Goal: Task Accomplishment & Management: Manage account settings

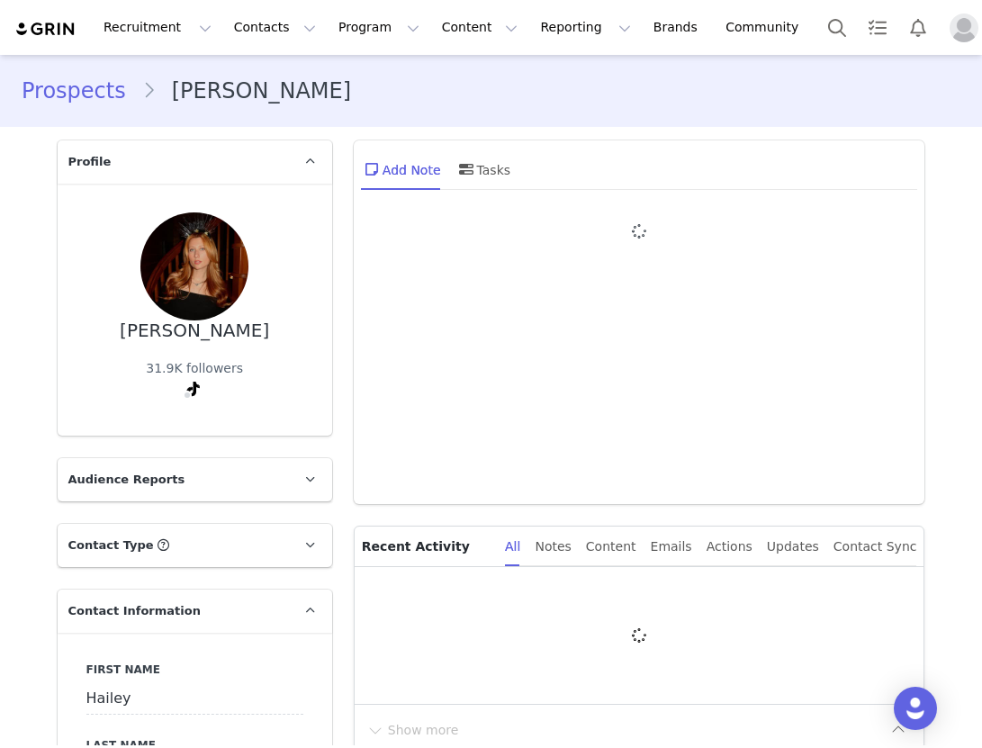
type input "+1 ([GEOGRAPHIC_DATA])"
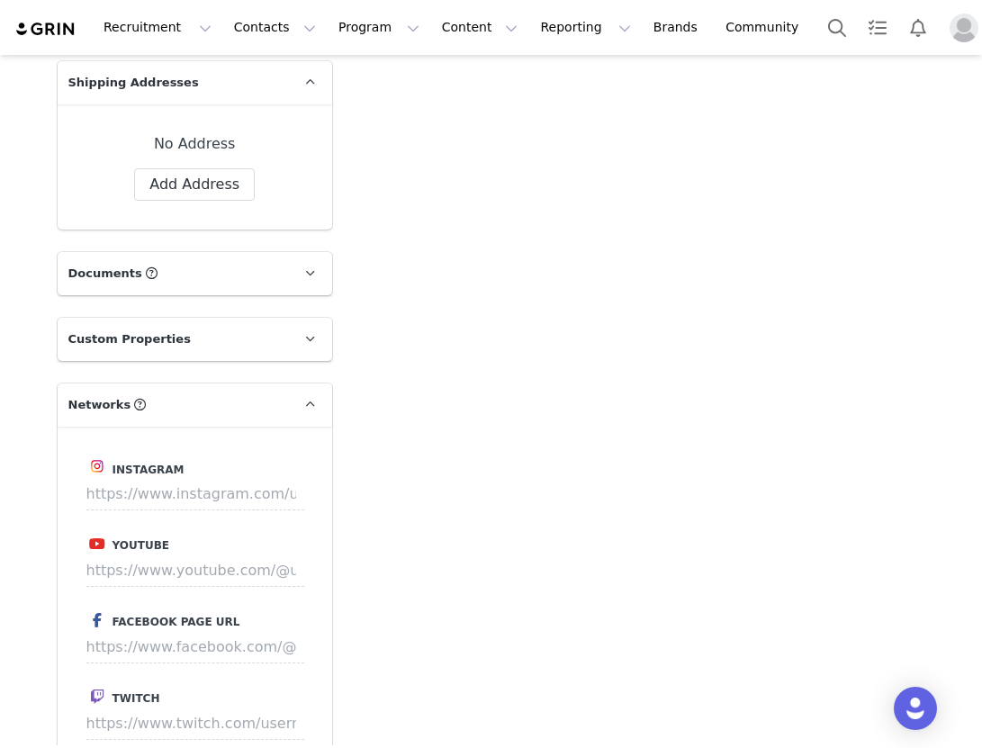
scroll to position [1252, 0]
click at [237, 486] on input at bounding box center [195, 495] width 218 height 32
paste input "https://www.instagram.com/haileyscott/?hl=en"
click at [264, 503] on button "Save" at bounding box center [271, 495] width 66 height 32
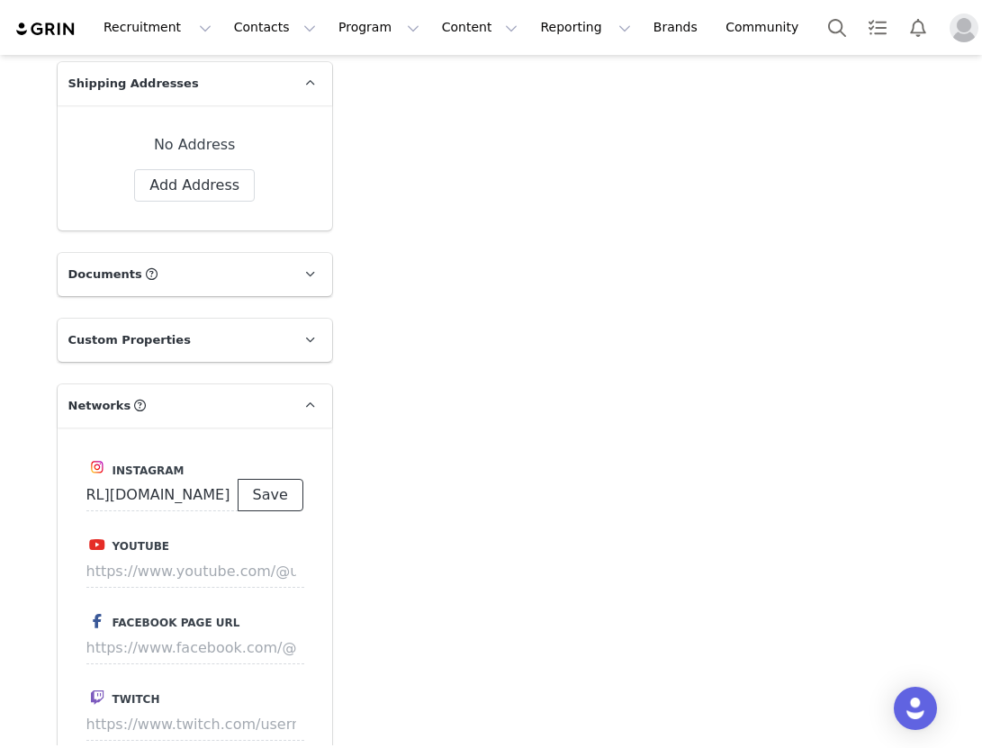
scroll to position [0, 0]
type input "https://www.instagram.com/haileyscott"
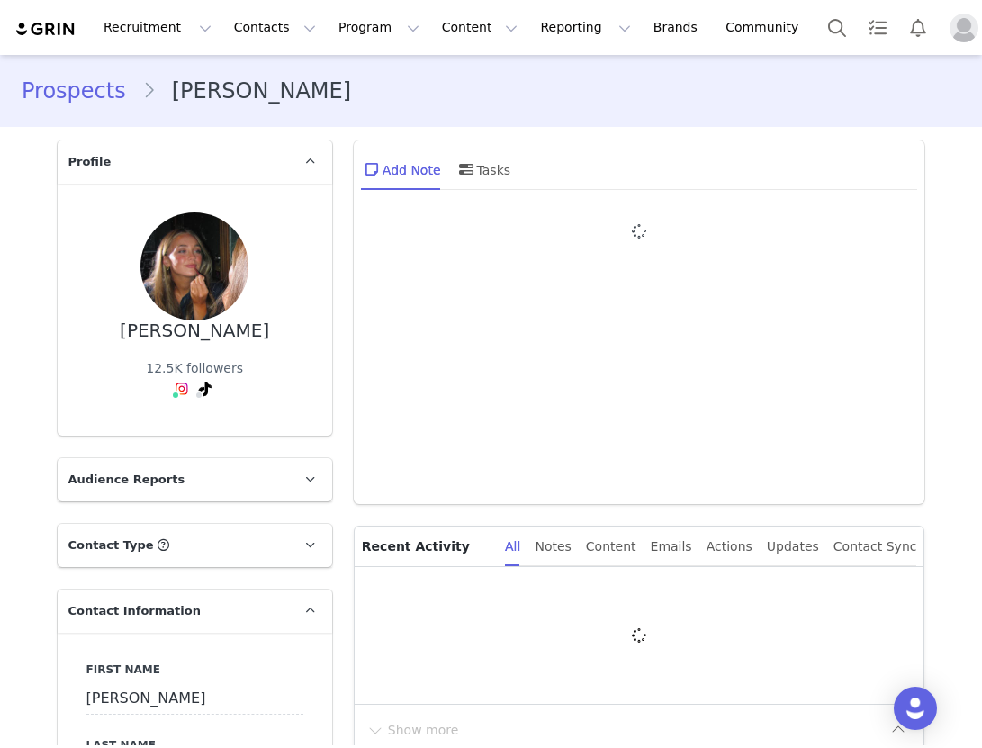
type input "+1 ([GEOGRAPHIC_DATA])"
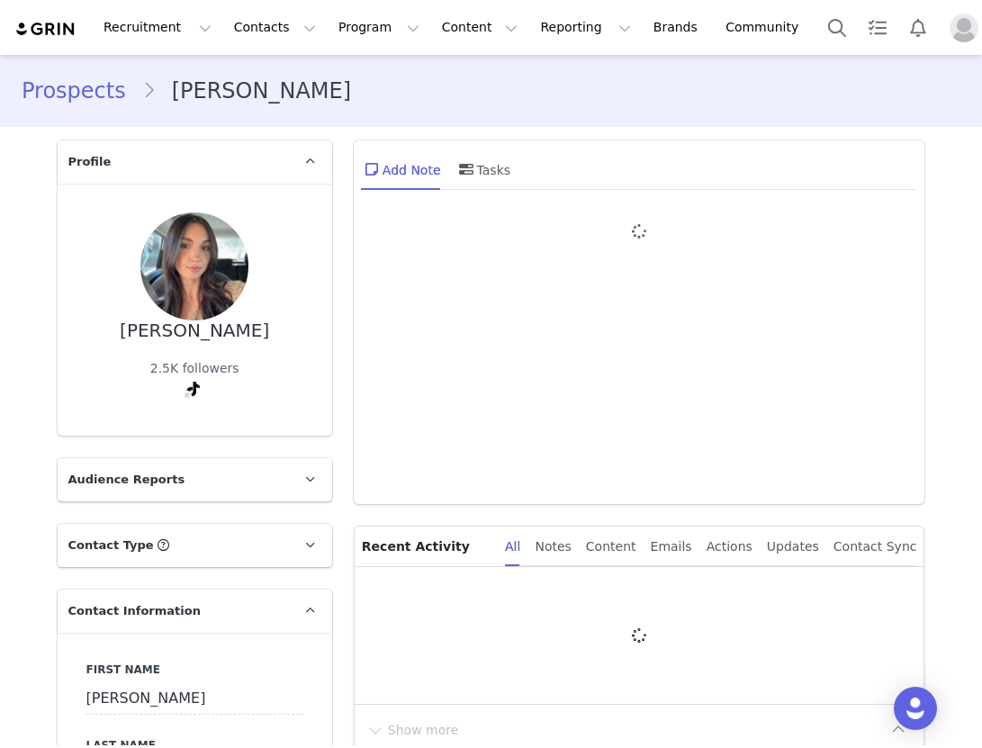
type input "+1 ([GEOGRAPHIC_DATA])"
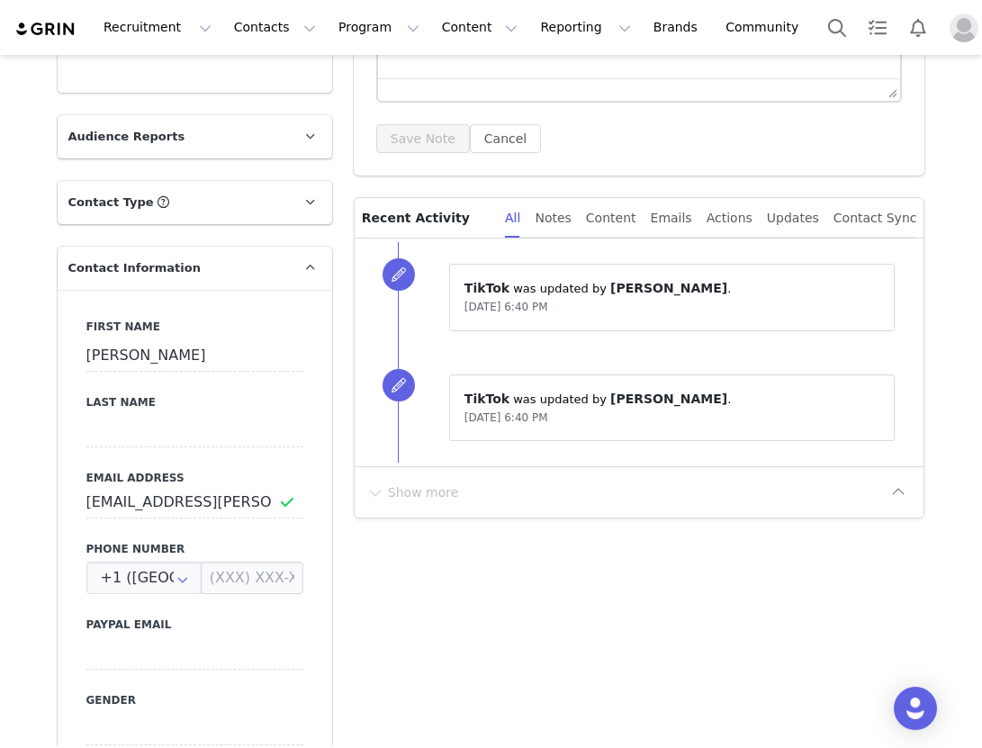
scroll to position [404, 0]
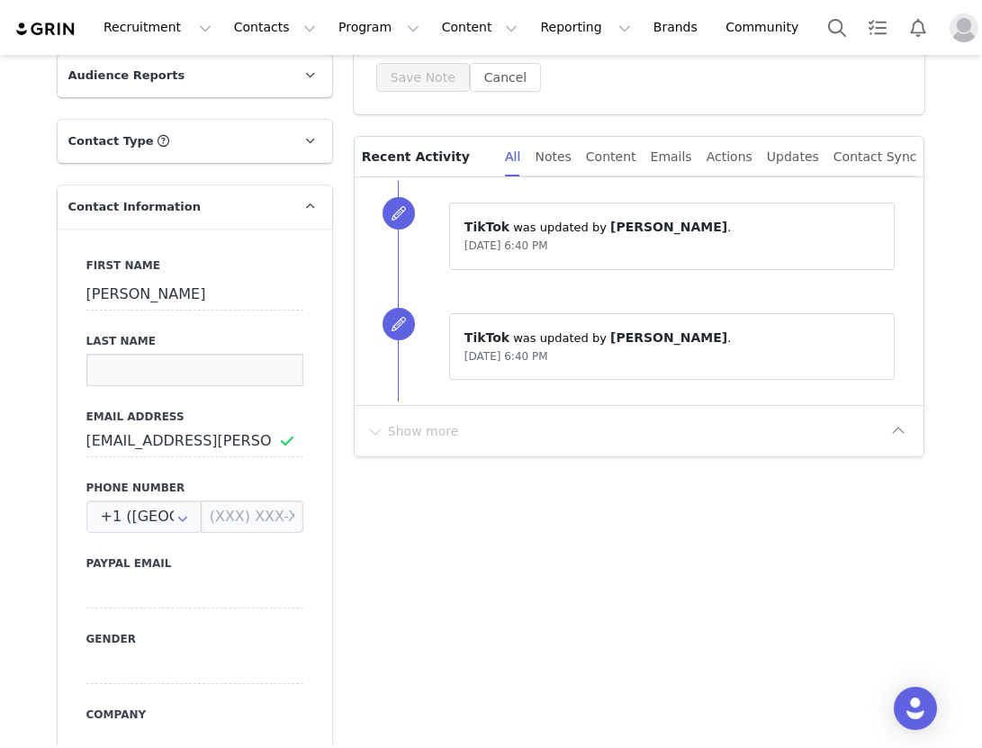
click at [175, 375] on input at bounding box center [194, 370] width 217 height 32
paste input "[PERSON_NAME]"
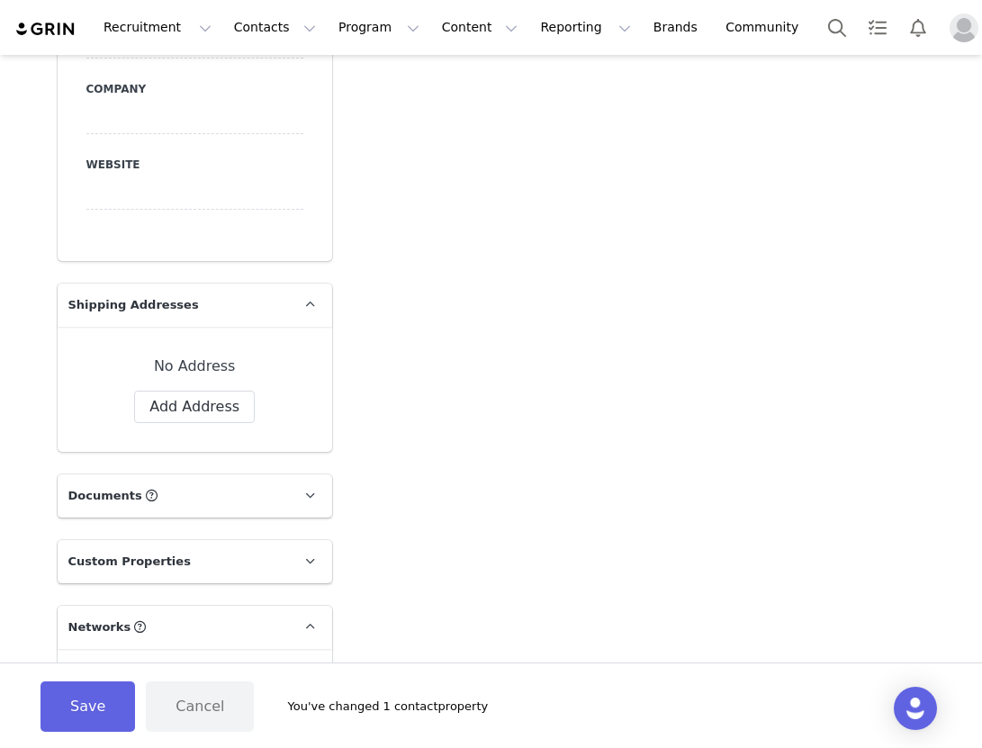
scroll to position [1271, 0]
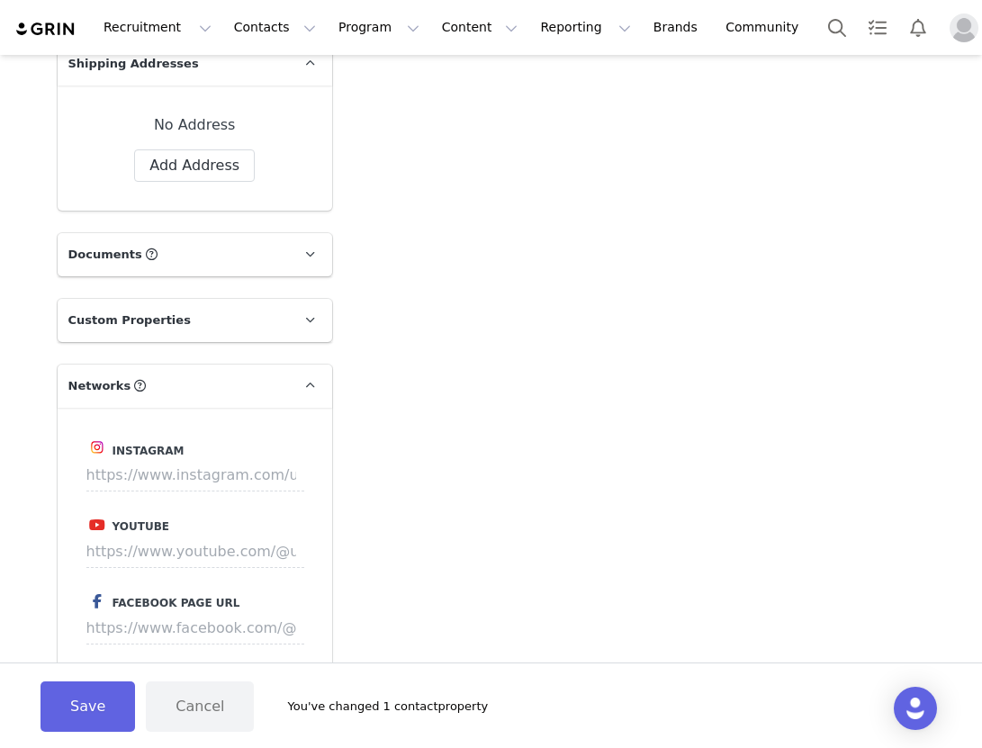
type input "[PERSON_NAME]"
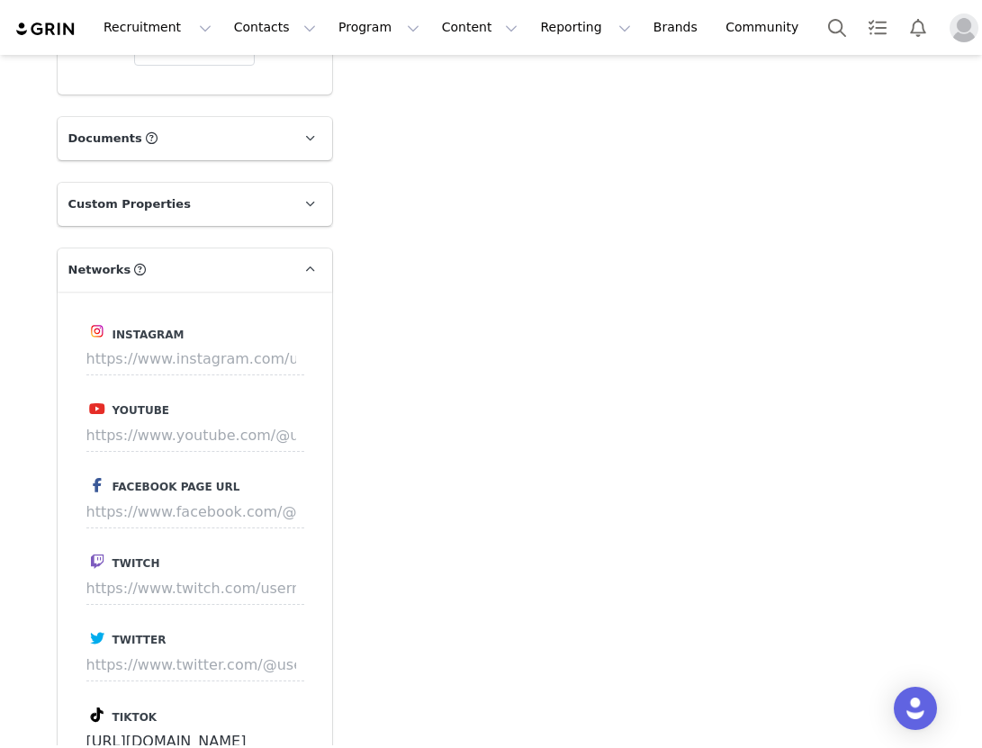
scroll to position [1389, 0]
click at [216, 365] on input at bounding box center [195, 357] width 218 height 32
paste input "[URL][DOMAIN_NAME]"
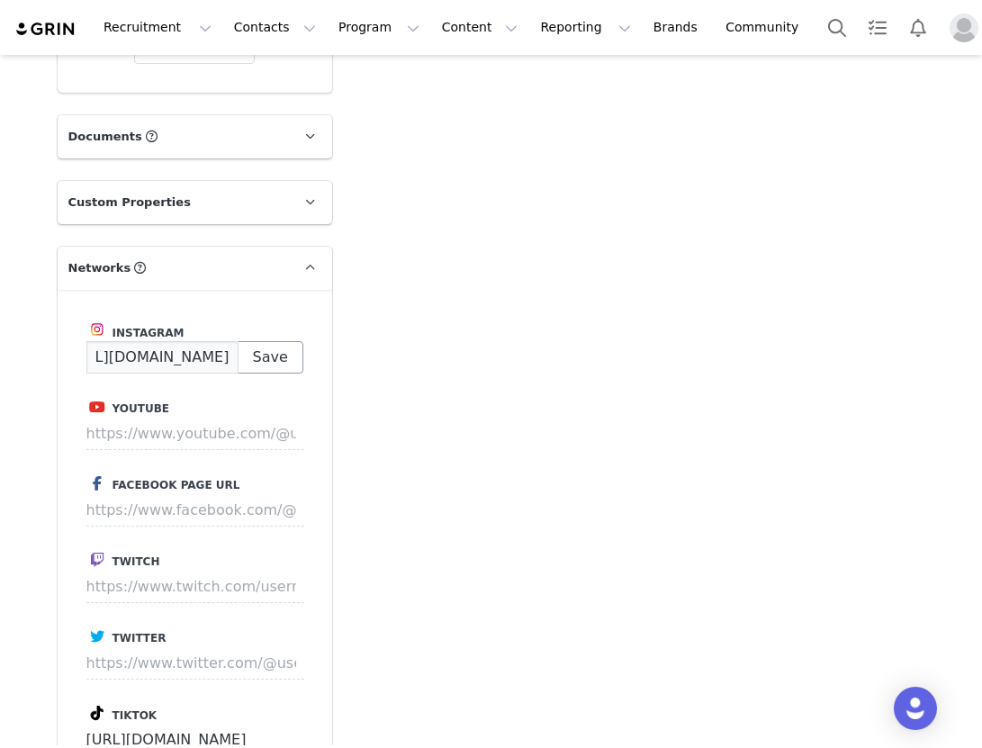
scroll to position [0, 171]
type input "https://www.instagram.com/abbyxconway/reels/"
click at [266, 357] on button "Save" at bounding box center [271, 357] width 66 height 32
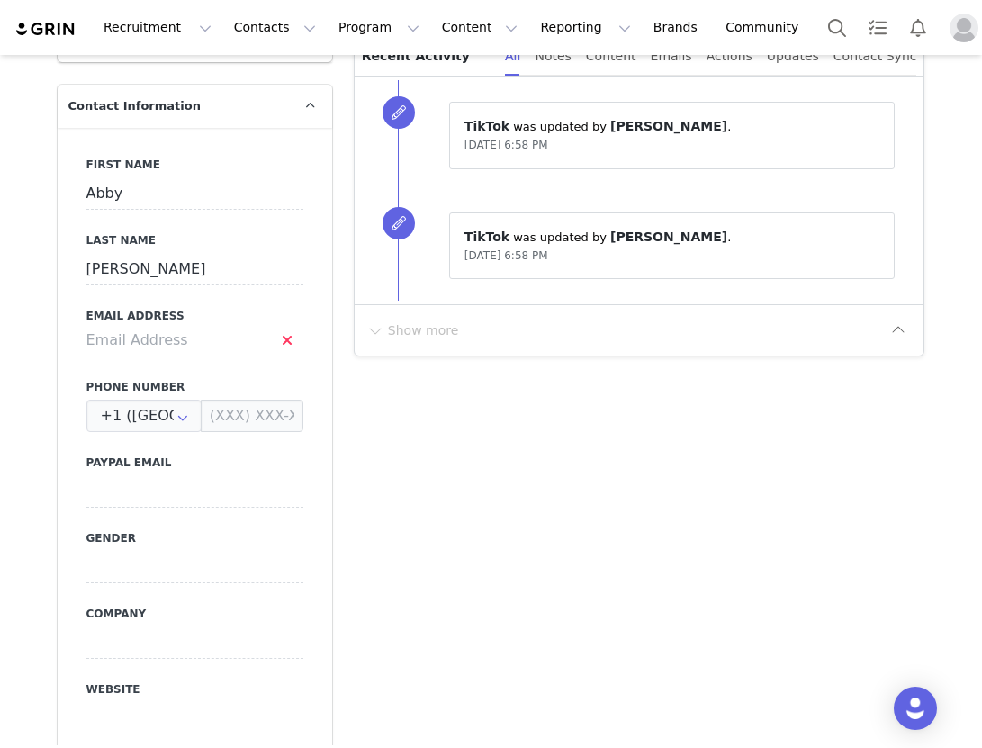
scroll to position [499, 0]
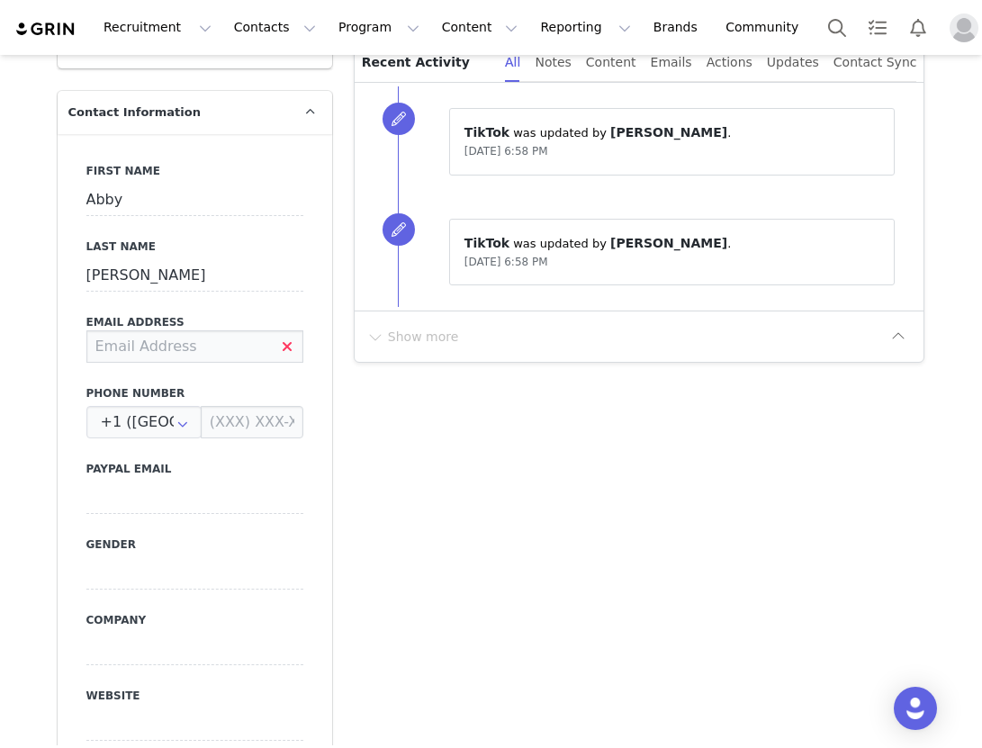
click at [163, 341] on input at bounding box center [194, 346] width 217 height 32
paste input "[EMAIL_ADDRESS][DOMAIN_NAME]"
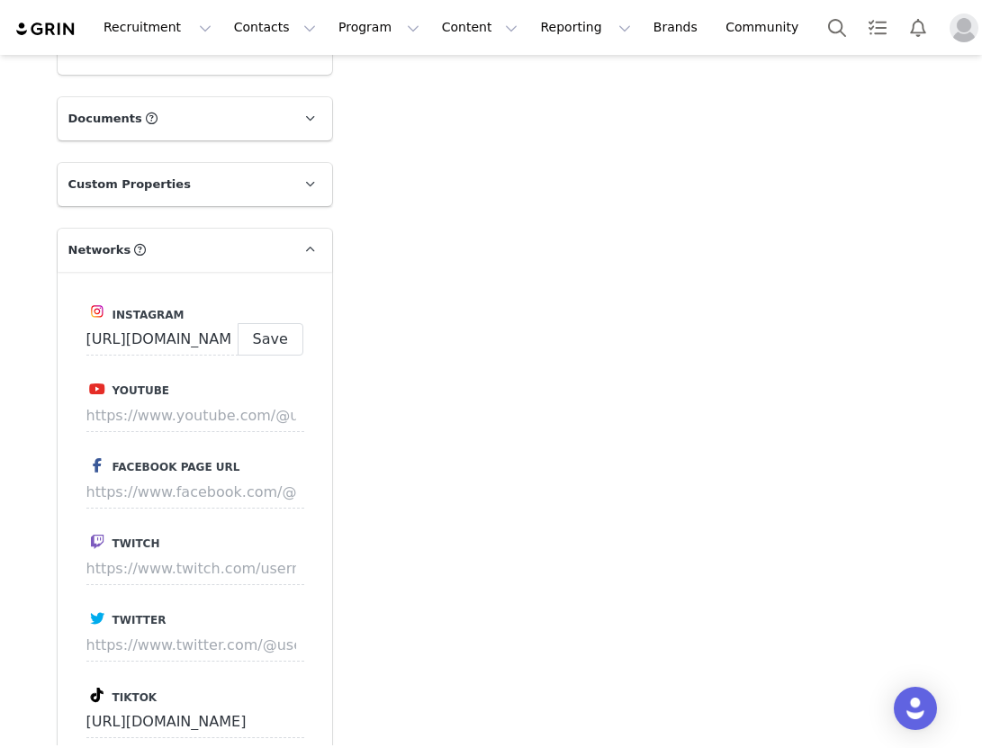
scroll to position [1417, 0]
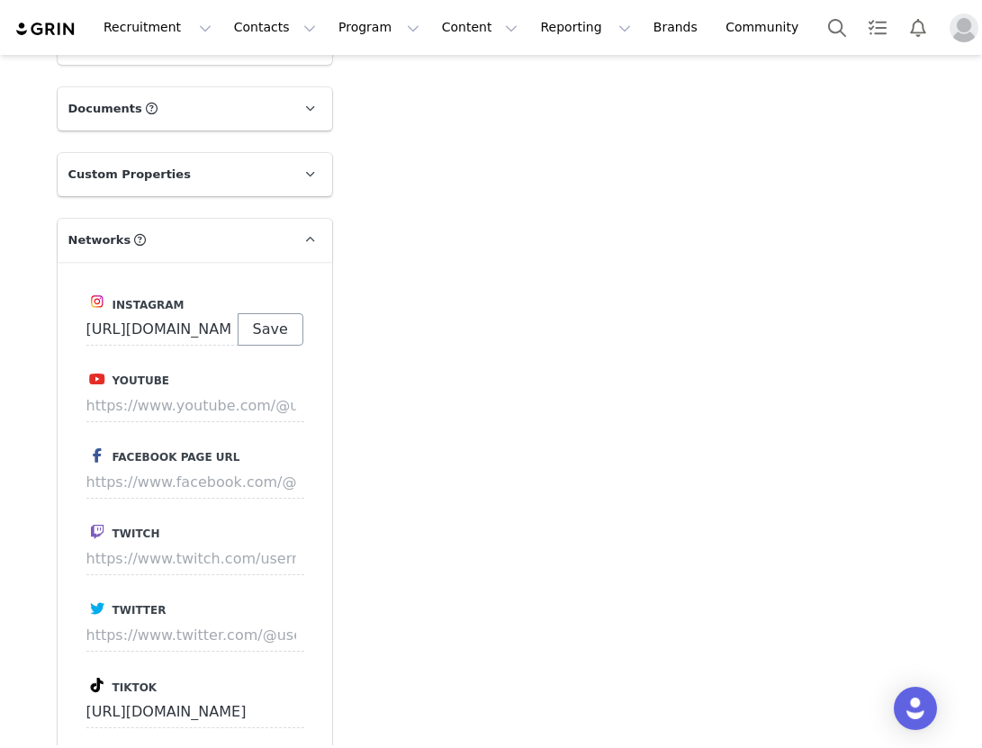
type input "[EMAIL_ADDRESS][DOMAIN_NAME]"
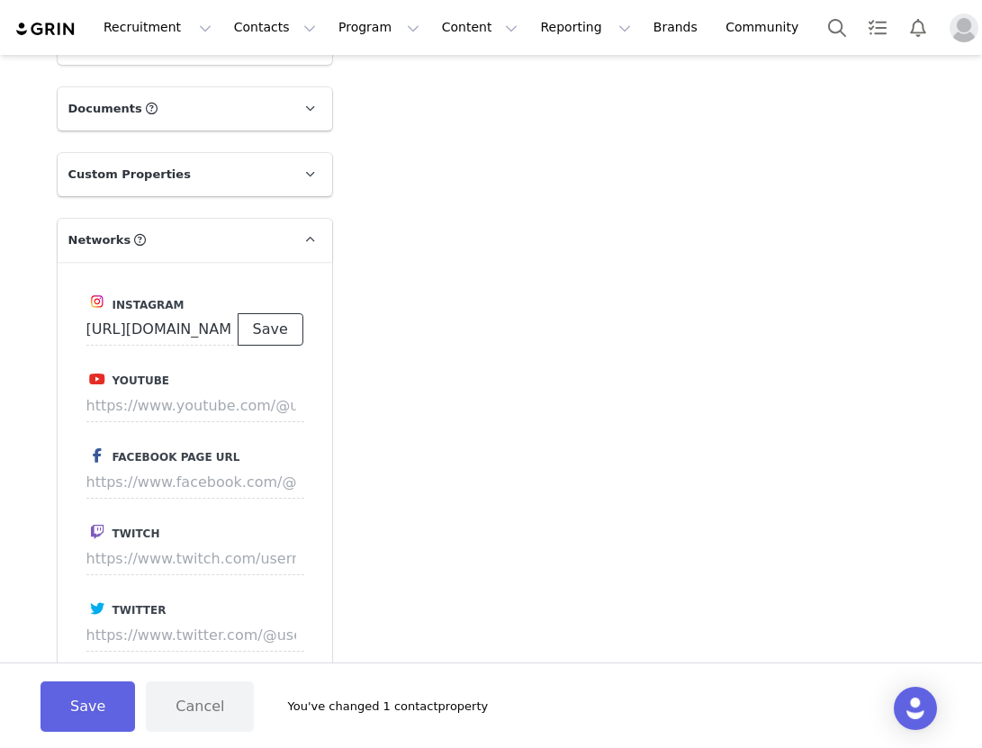
click at [276, 326] on button "Save" at bounding box center [271, 329] width 66 height 32
click at [280, 332] on button "Save" at bounding box center [271, 329] width 66 height 32
click at [175, 334] on input "https://www.instagram.com/abbyxconway/reels/" at bounding box center [162, 329] width 152 height 32
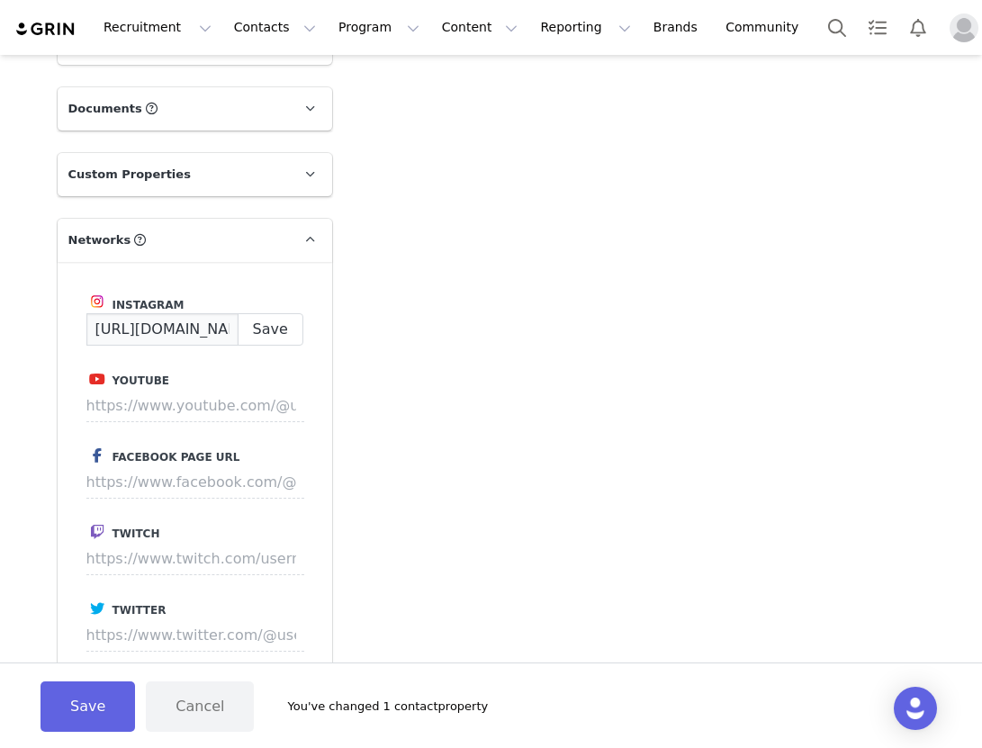
click at [175, 334] on input "https://www.instagram.com/abbyxconway/reels/" at bounding box center [162, 329] width 152 height 32
paste input "?hl=en"
click at [275, 318] on button "Save" at bounding box center [271, 329] width 66 height 32
type input "https://www.instagram.com/abbyxconway"
click at [106, 698] on button "Save" at bounding box center [88, 707] width 95 height 50
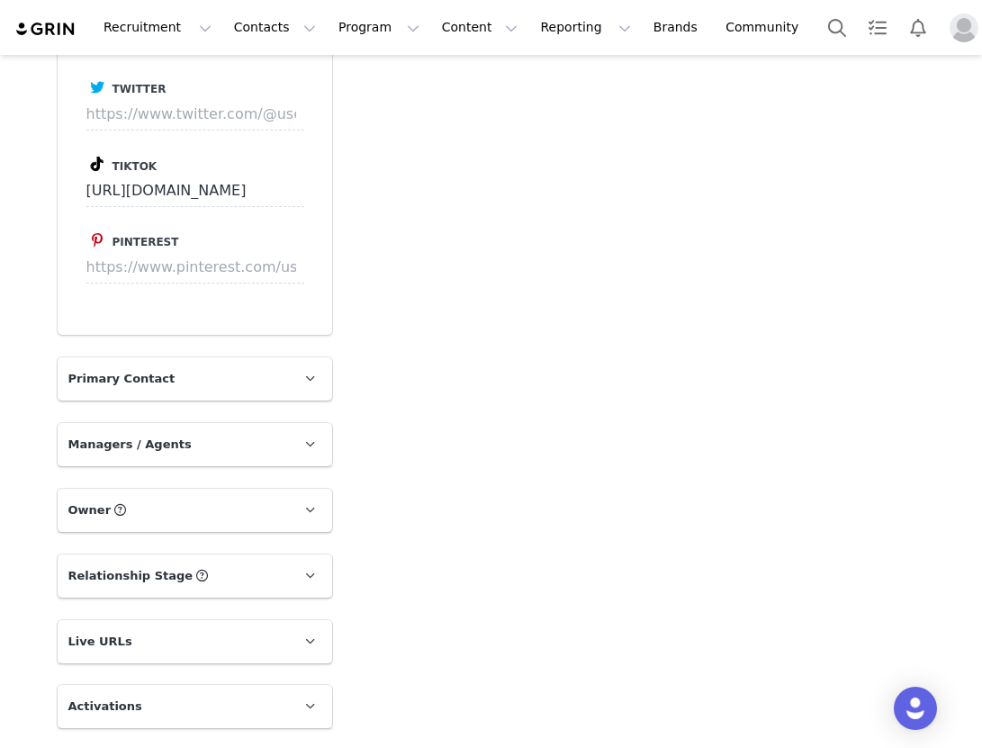
scroll to position [1942, 0]
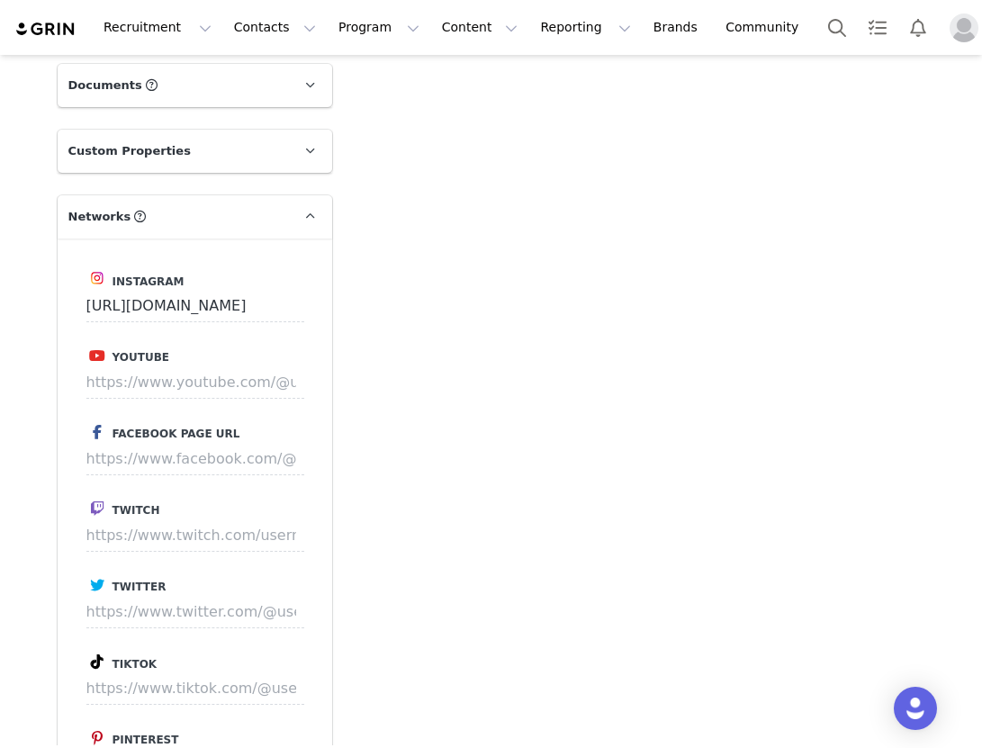
scroll to position [1625, 0]
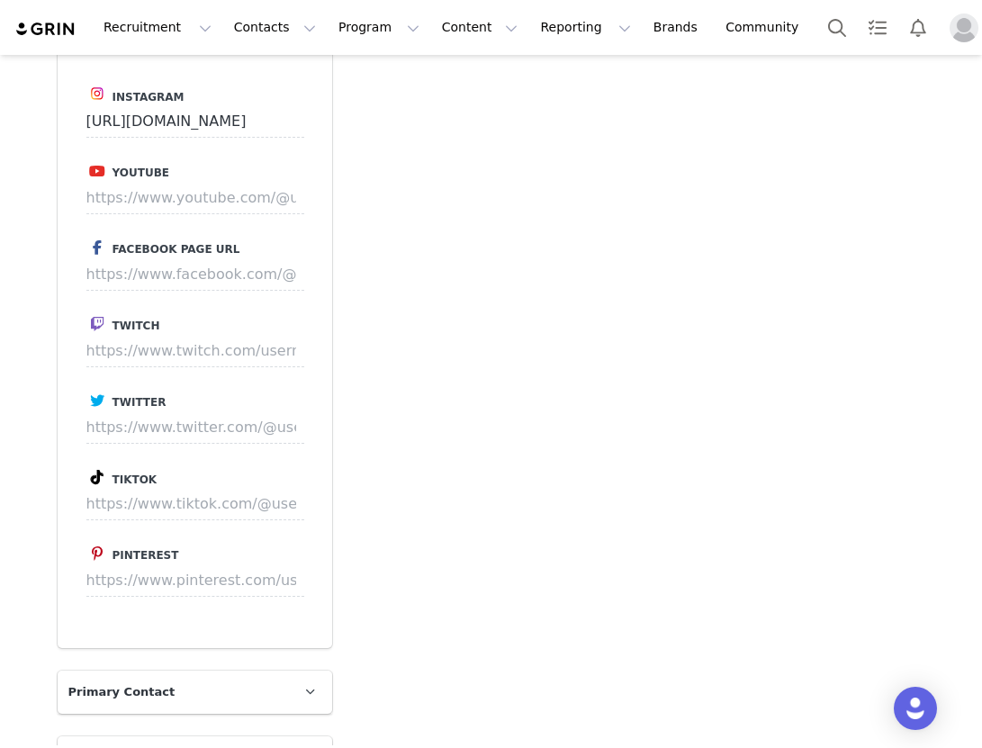
click at [168, 484] on label "Tiktok" at bounding box center [194, 477] width 217 height 22
click at [174, 502] on input at bounding box center [195, 504] width 218 height 32
paste input "https://www.tiktok.com/@notmadisonallen"
type input "https://www.tiktok.com/@notmadisonallen"
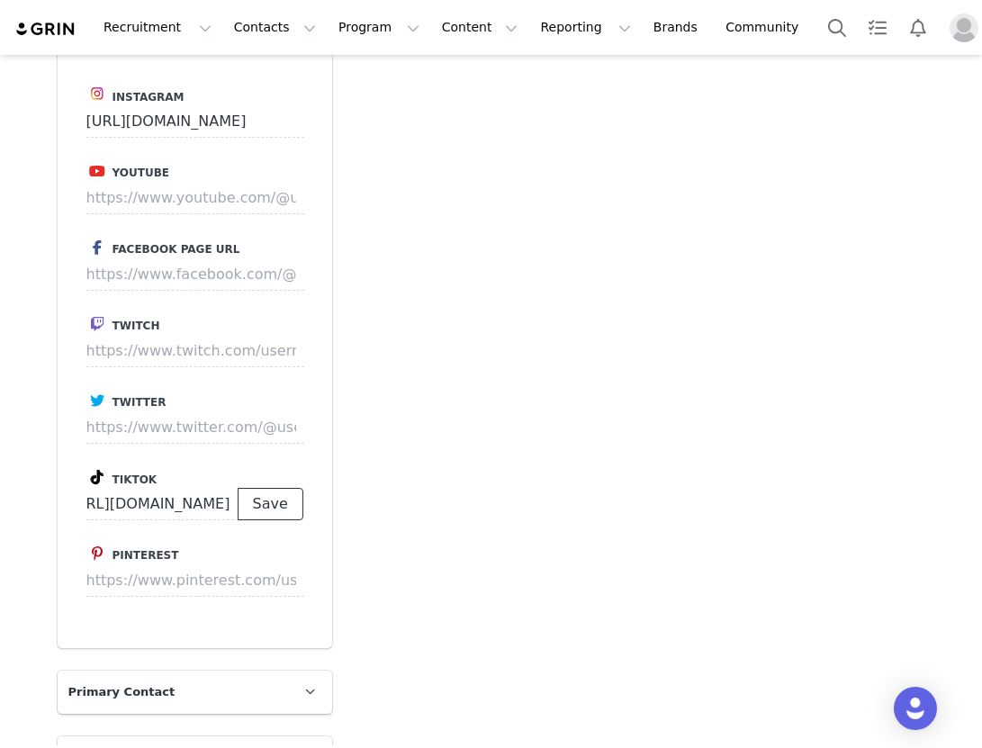
scroll to position [0, 0]
click at [266, 507] on button "Save" at bounding box center [271, 504] width 66 height 32
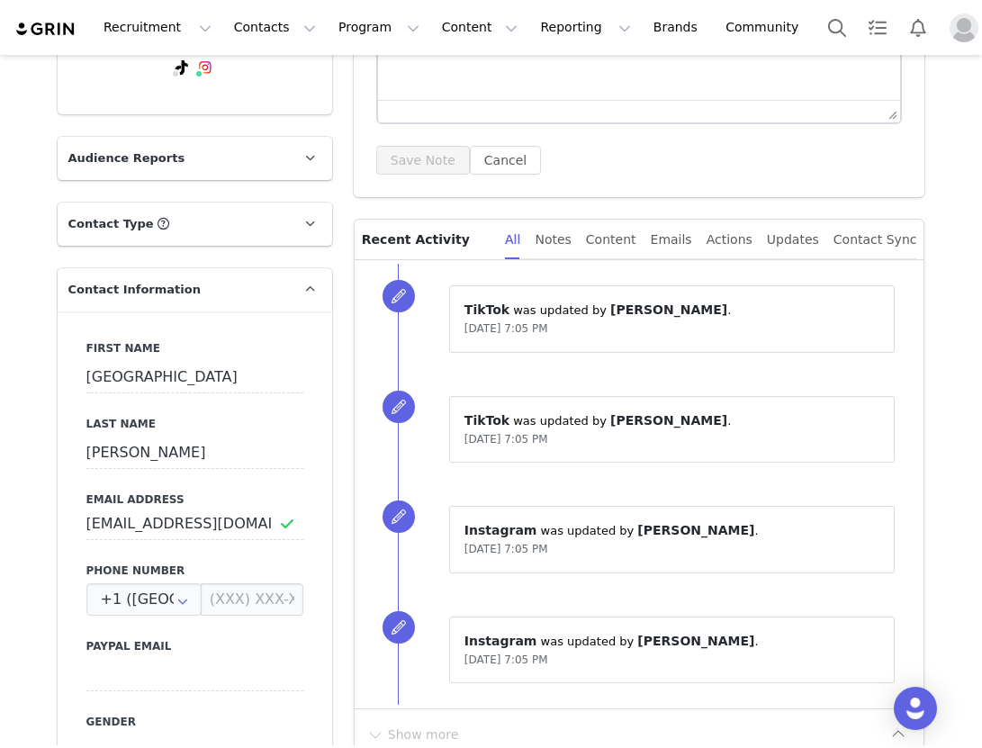
scroll to position [320, 0]
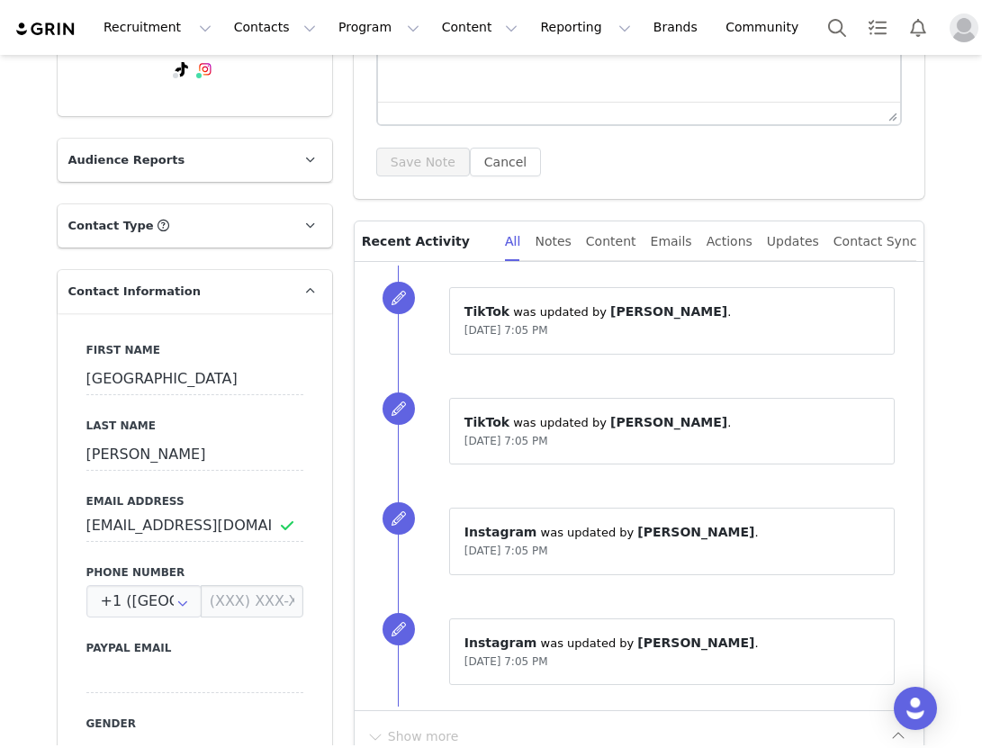
click at [258, 221] on p "Contact Type Contact type can be Creator, Prospect, Application, or Manager." at bounding box center [173, 225] width 231 height 43
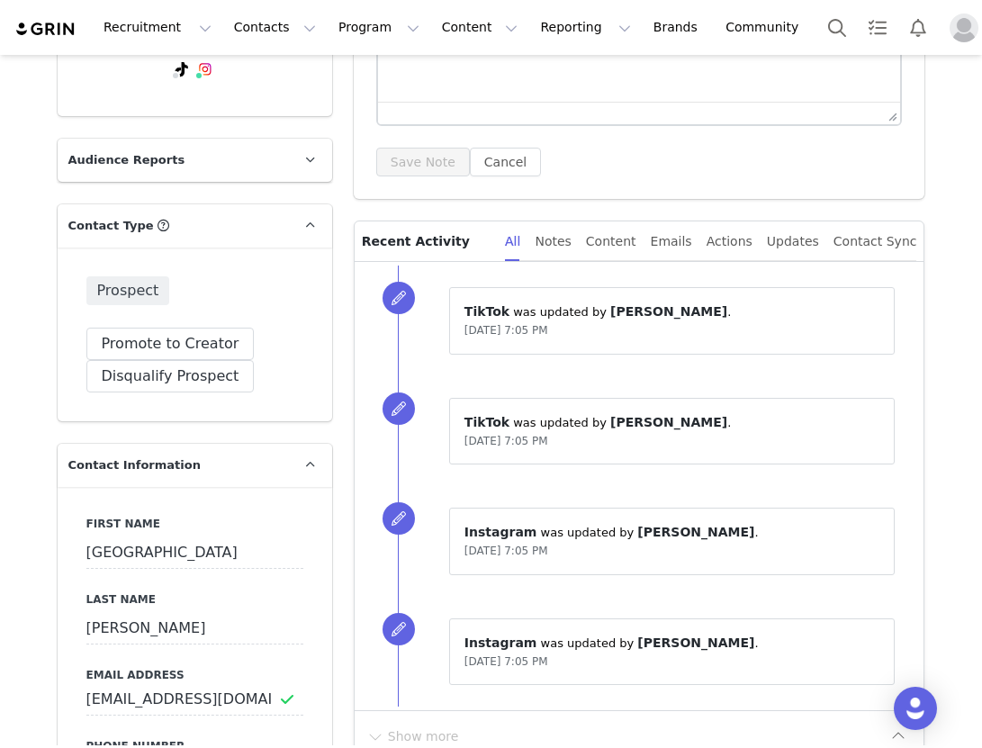
click at [258, 221] on p "Contact Type Contact type can be Creator, Prospect, Application, or Manager." at bounding box center [173, 225] width 231 height 43
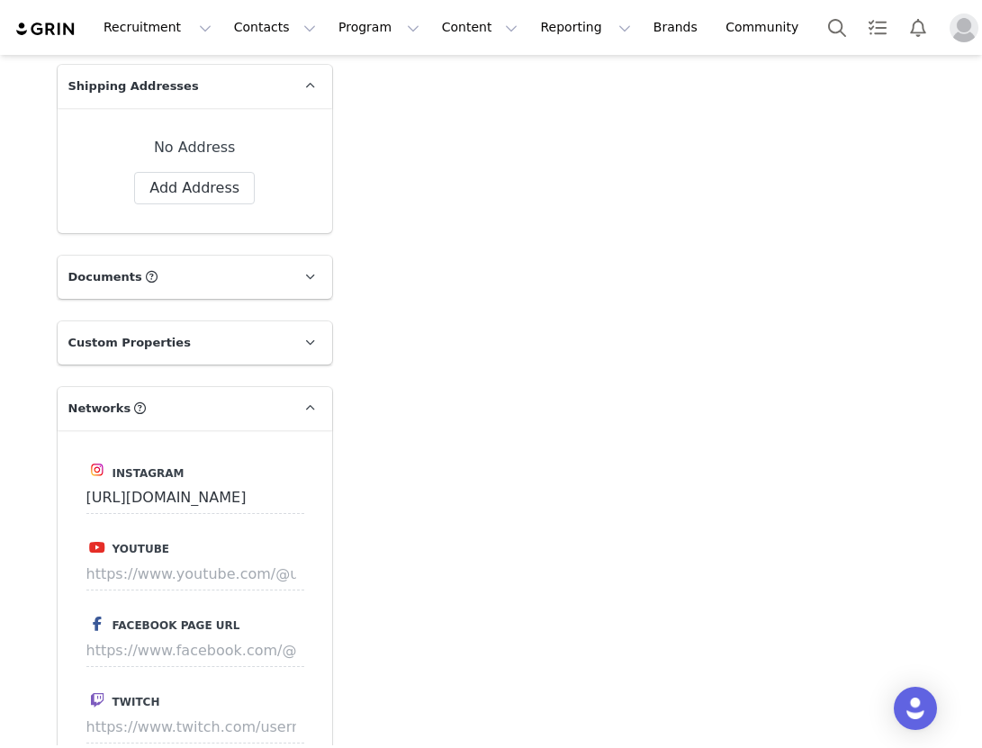
scroll to position [1250, 0]
click at [213, 344] on p "Custom Properties" at bounding box center [173, 342] width 231 height 43
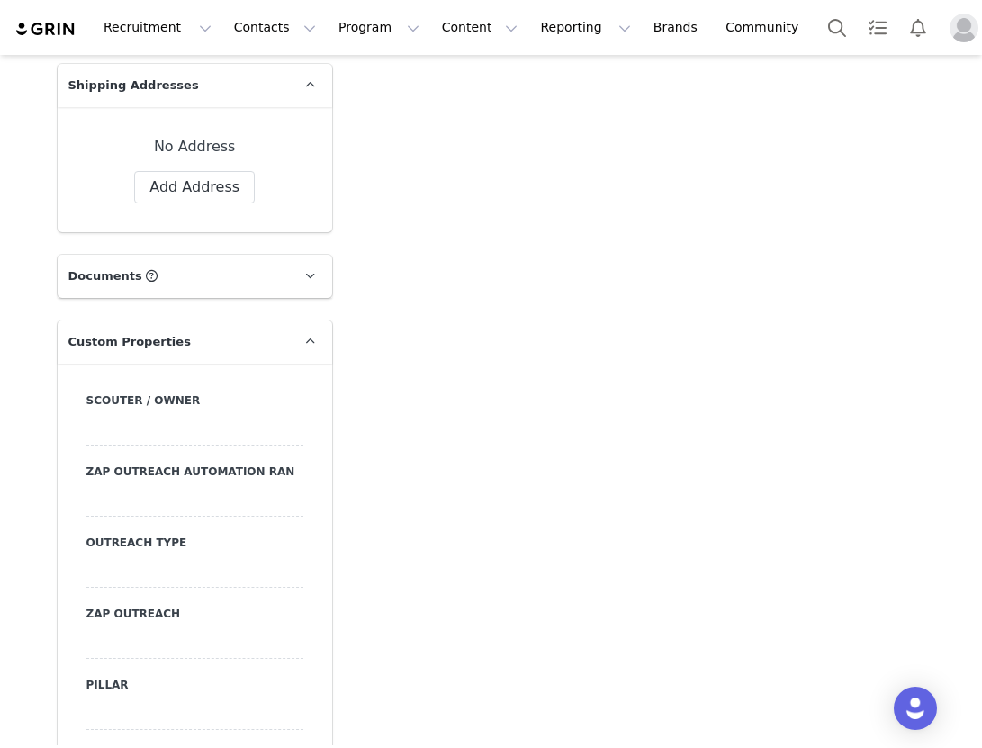
click at [213, 344] on p "Custom Properties" at bounding box center [173, 342] width 231 height 43
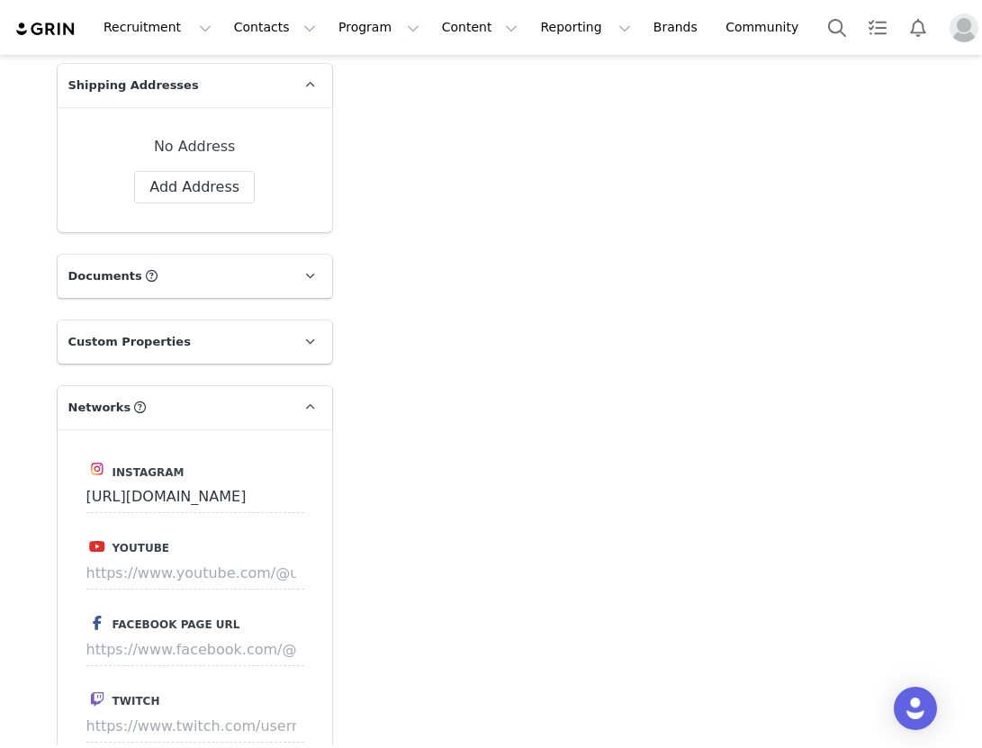
click at [212, 284] on p "Documents All Documents (i.e. images, contracts) related to this Creator" at bounding box center [173, 276] width 231 height 43
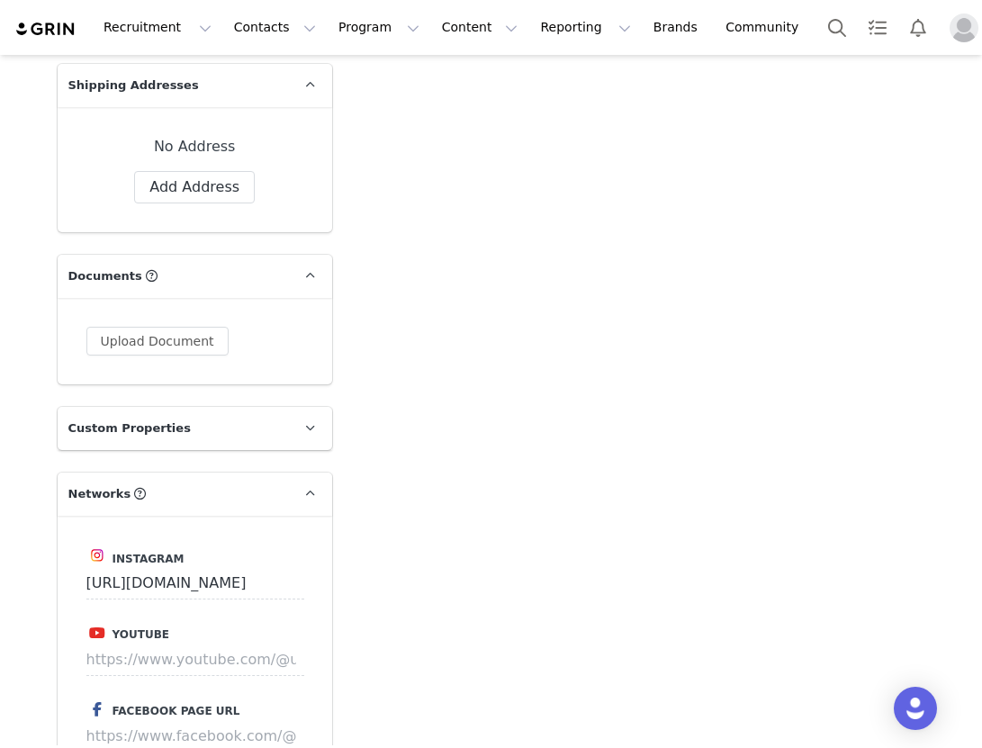
click at [212, 284] on p "Documents All Documents (i.e. images, contracts) related to this Creator" at bounding box center [173, 276] width 231 height 43
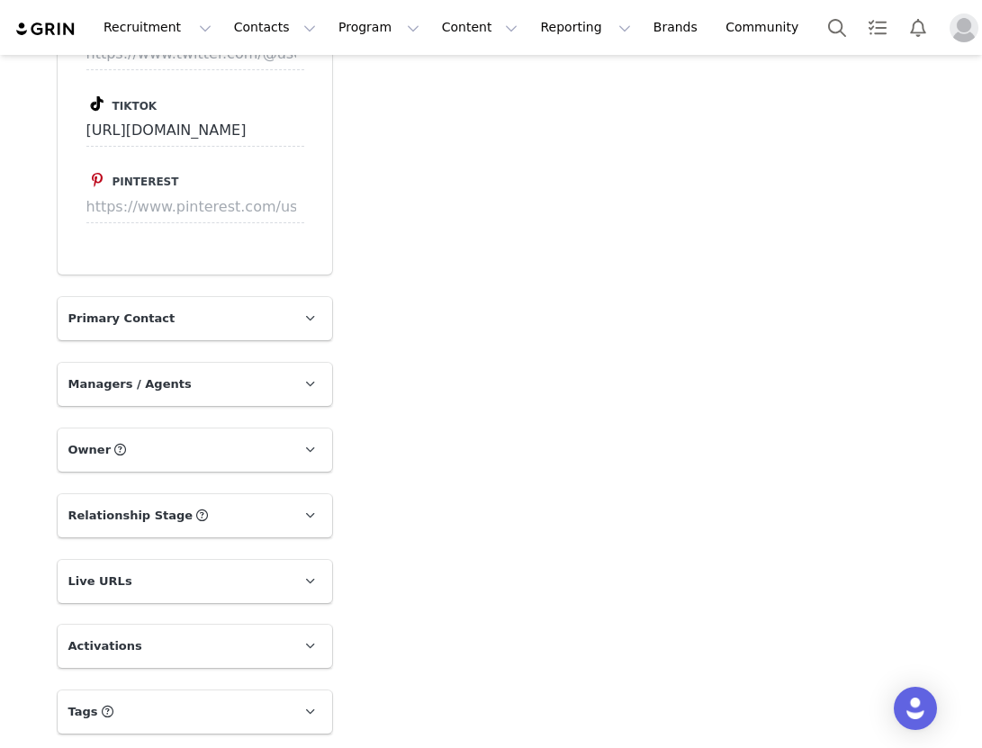
scroll to position [1998, 0]
click at [202, 308] on p "Primary Contact" at bounding box center [173, 319] width 231 height 43
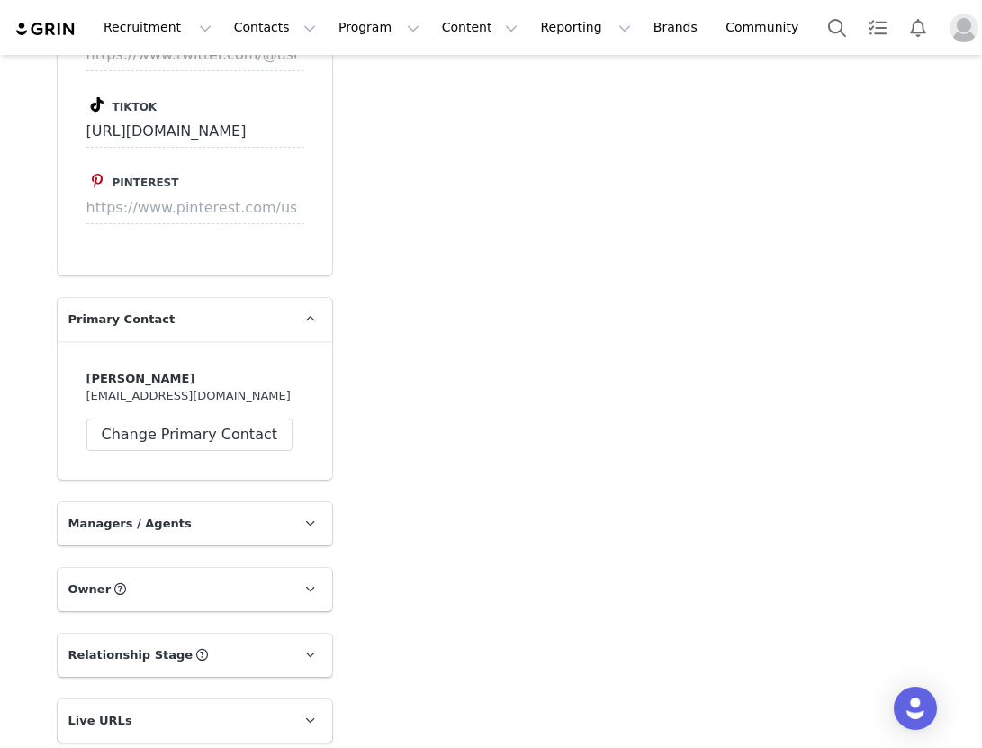
click at [202, 308] on p "Primary Contact" at bounding box center [173, 319] width 231 height 43
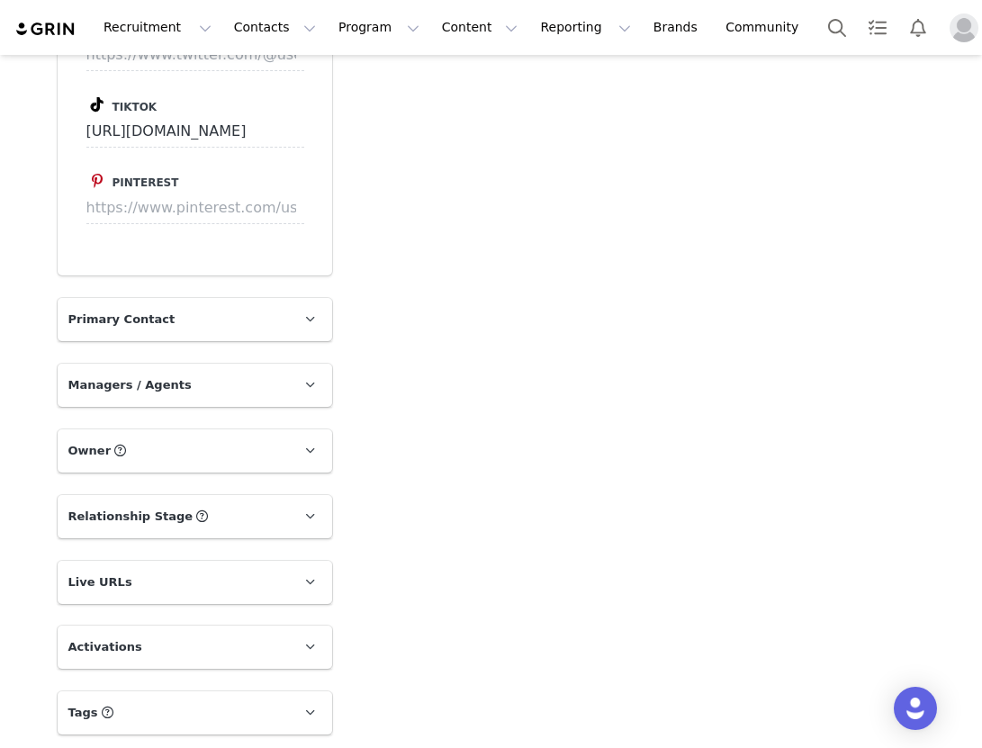
scroll to position [1999, 0]
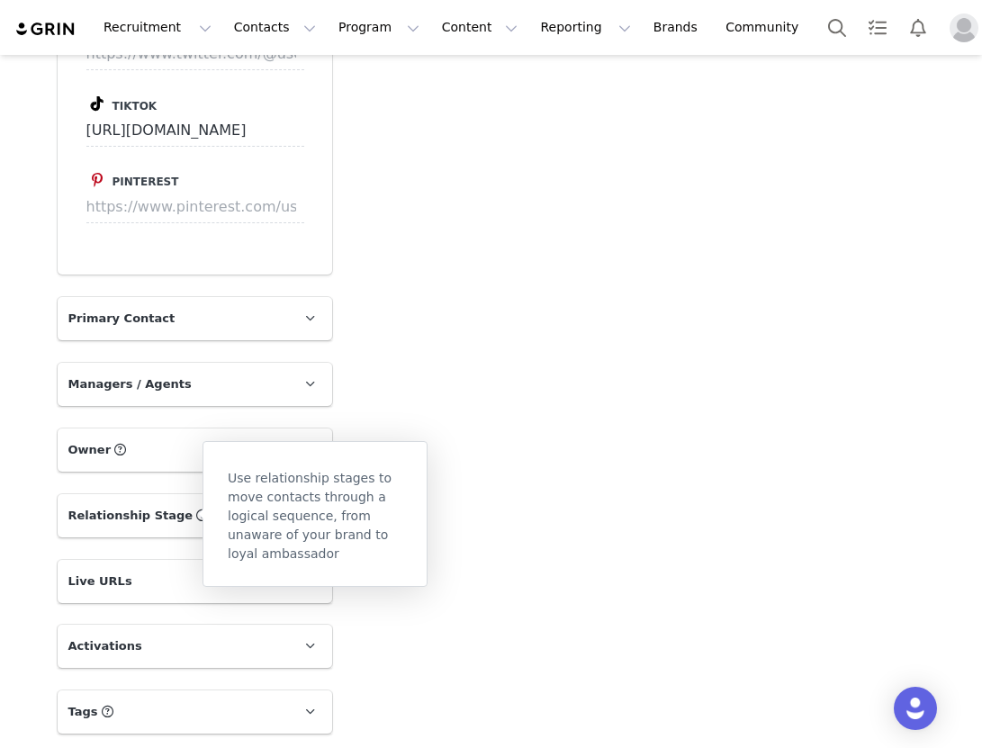
click at [206, 522] on div "Use relationship stages to move contacts through a logical sequence, from unawa…" at bounding box center [315, 514] width 225 height 146
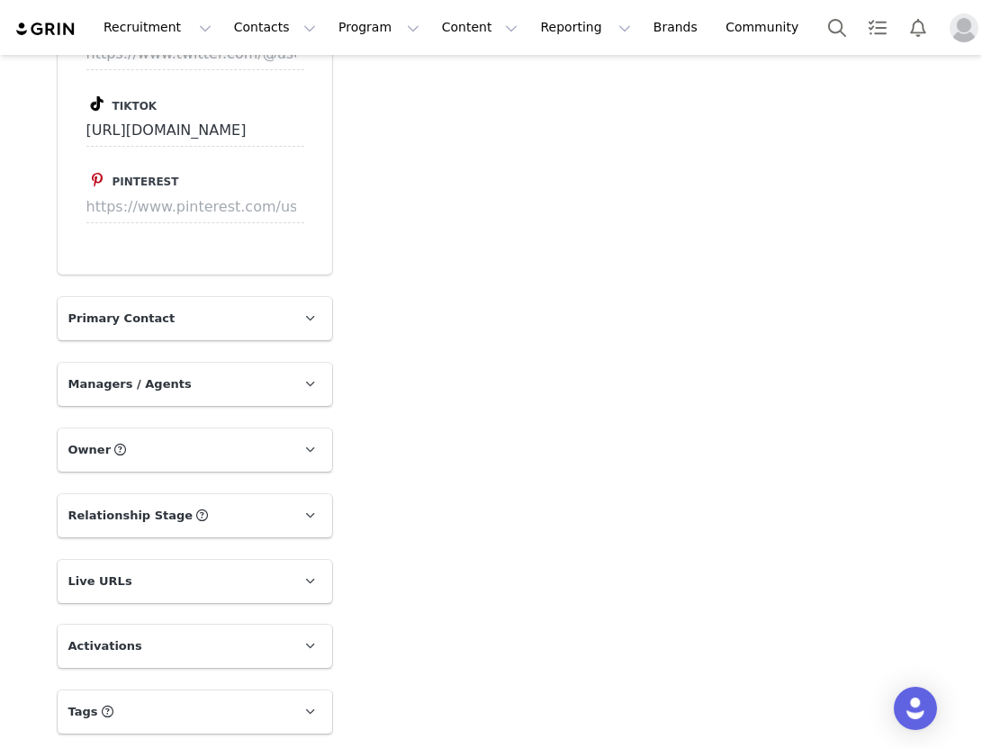
click at [143, 516] on span "Relationship Stage" at bounding box center [130, 516] width 125 height 18
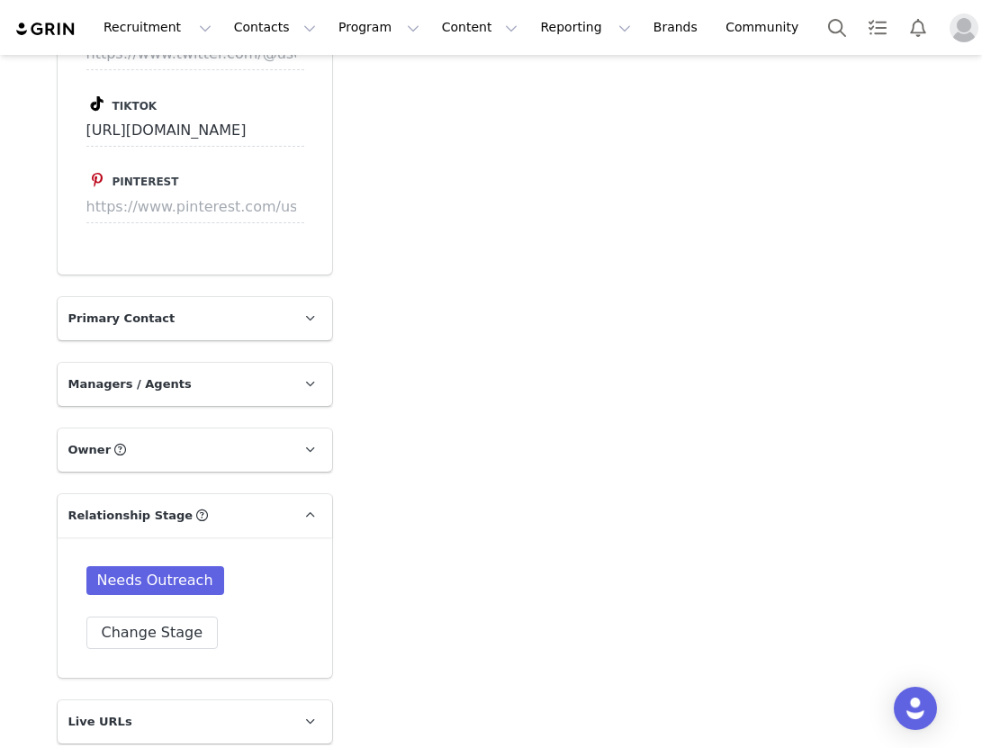
click at [117, 516] on span "Relationship Stage" at bounding box center [130, 516] width 125 height 18
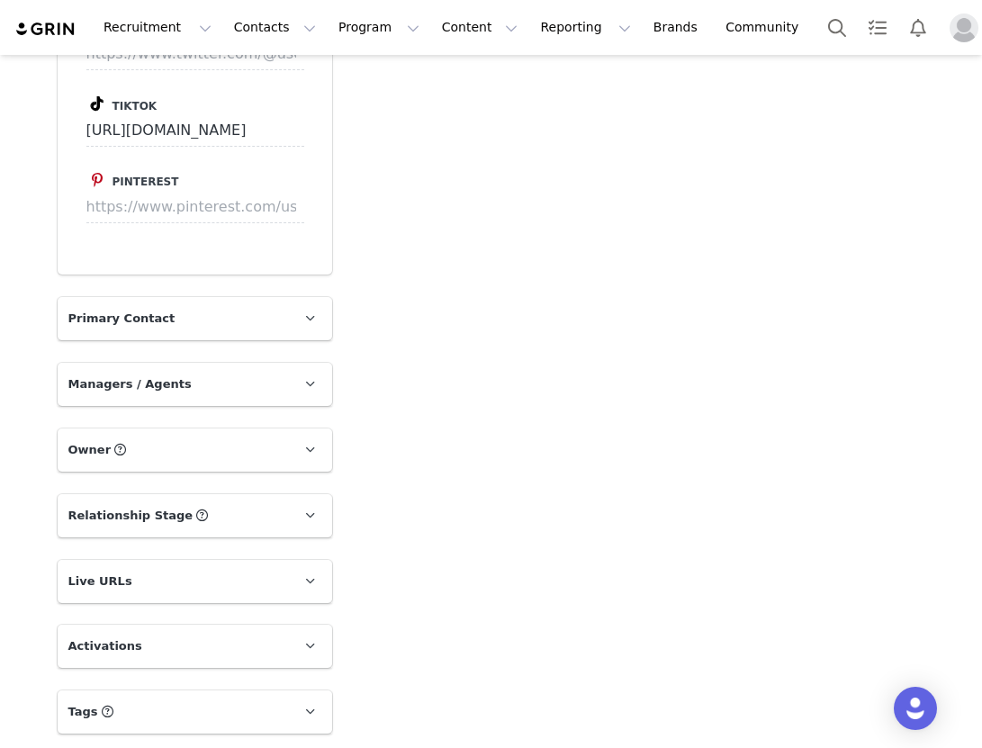
click at [123, 639] on span "Activations" at bounding box center [105, 646] width 74 height 18
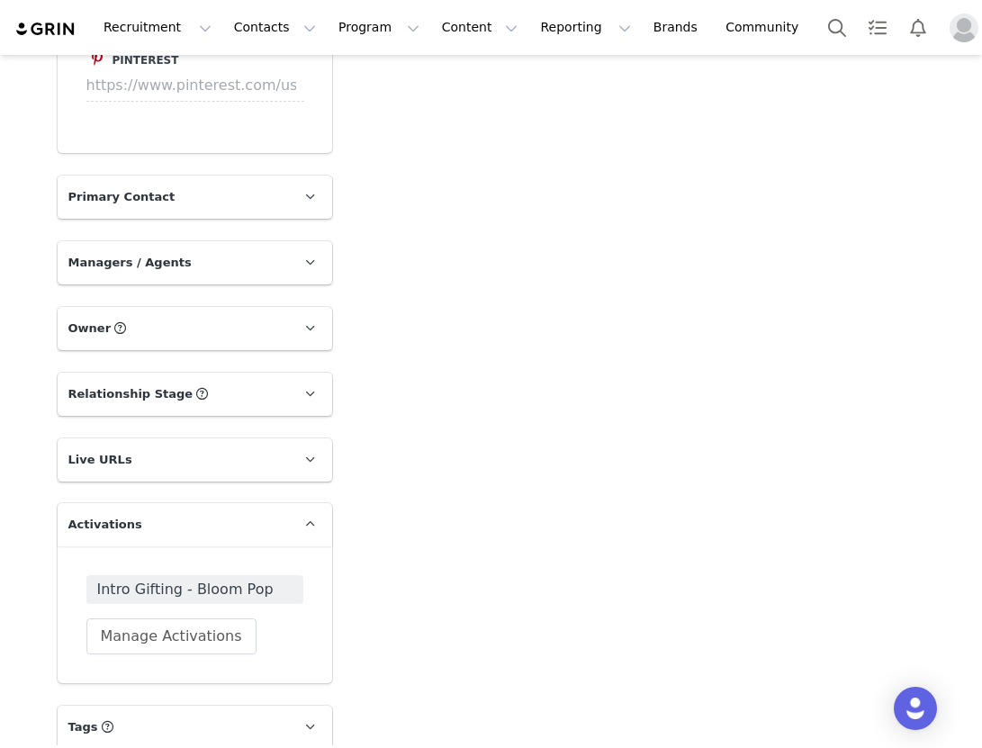
scroll to position [2136, 0]
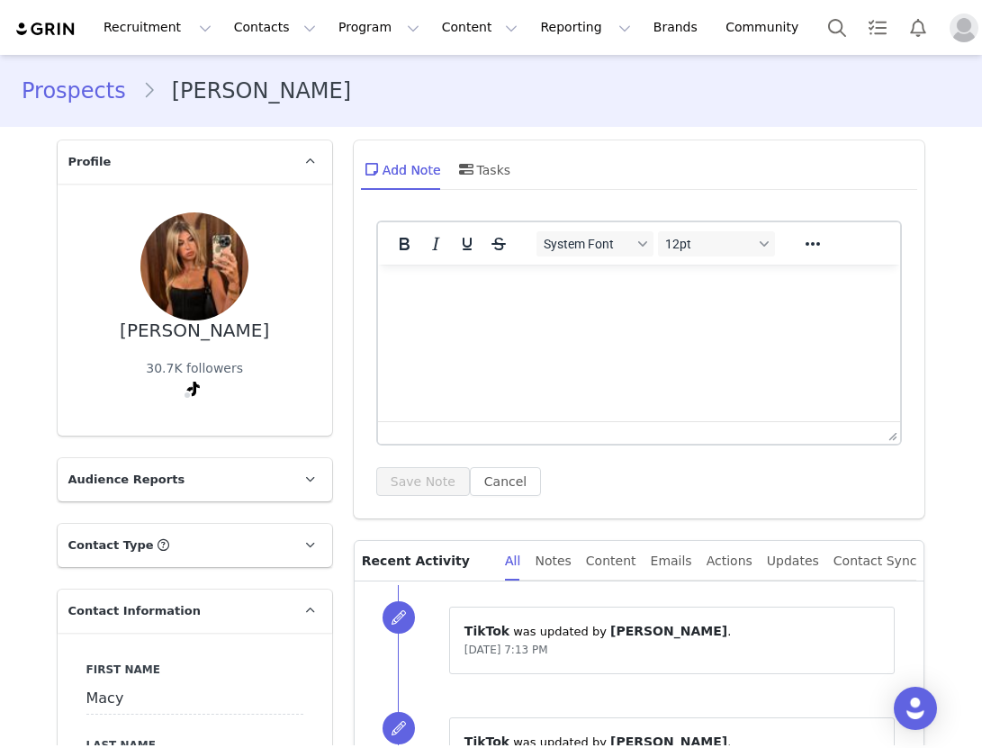
type input "+1 ([GEOGRAPHIC_DATA])"
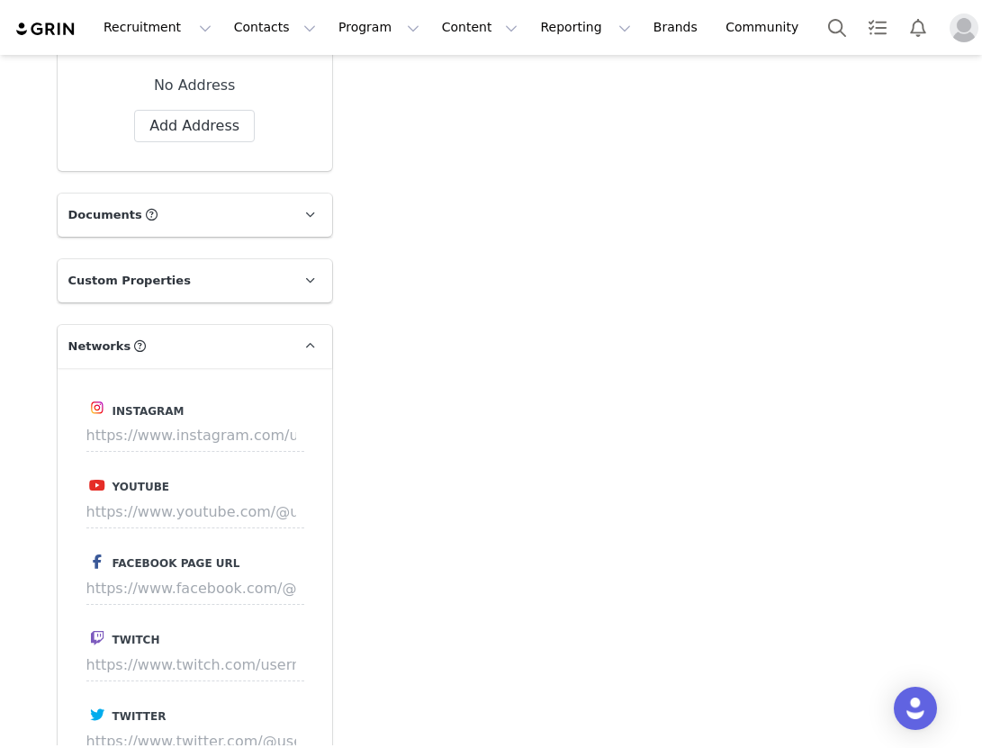
scroll to position [1329, 0]
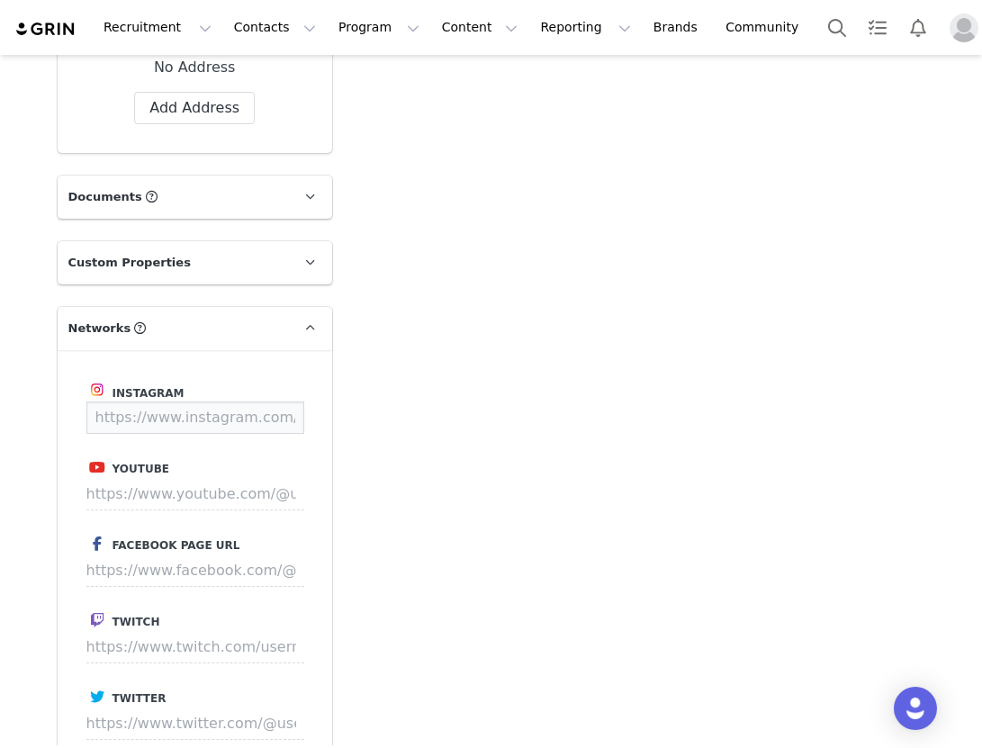
click at [227, 420] on input at bounding box center [195, 418] width 218 height 32
paste input "[URL][DOMAIN_NAME]"
type input "[URL][DOMAIN_NAME]"
click at [269, 419] on button "Save" at bounding box center [271, 418] width 66 height 32
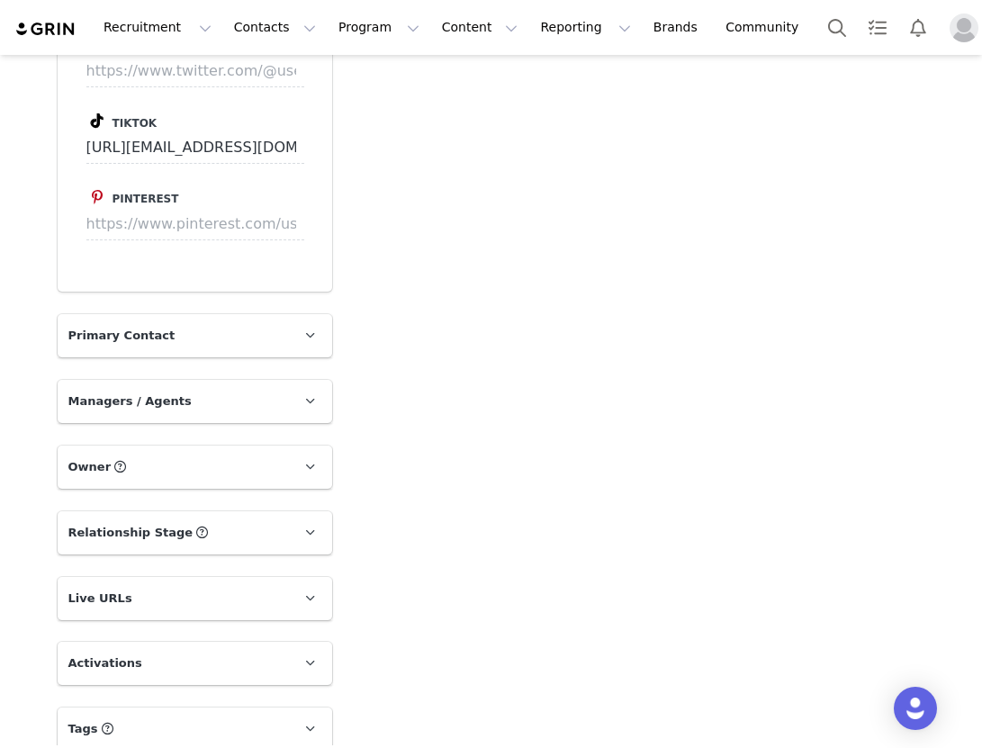
scroll to position [1999, 0]
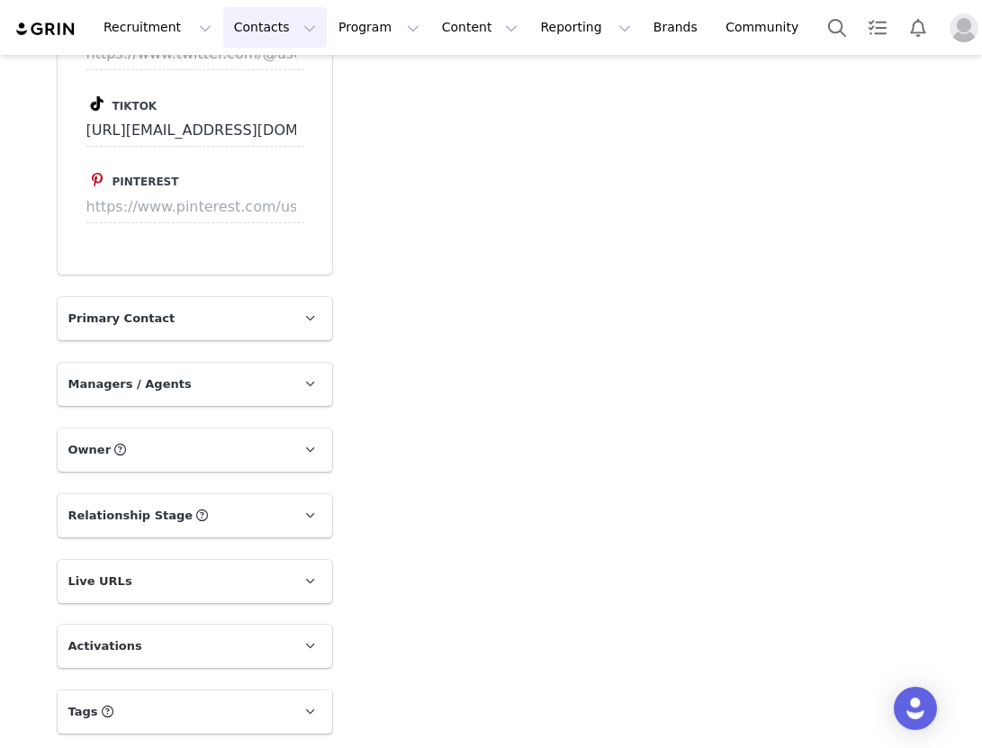
click at [269, 26] on button "Contacts Contacts" at bounding box center [275, 27] width 104 height 41
click at [267, 115] on p "Prospects" at bounding box center [255, 113] width 60 height 19
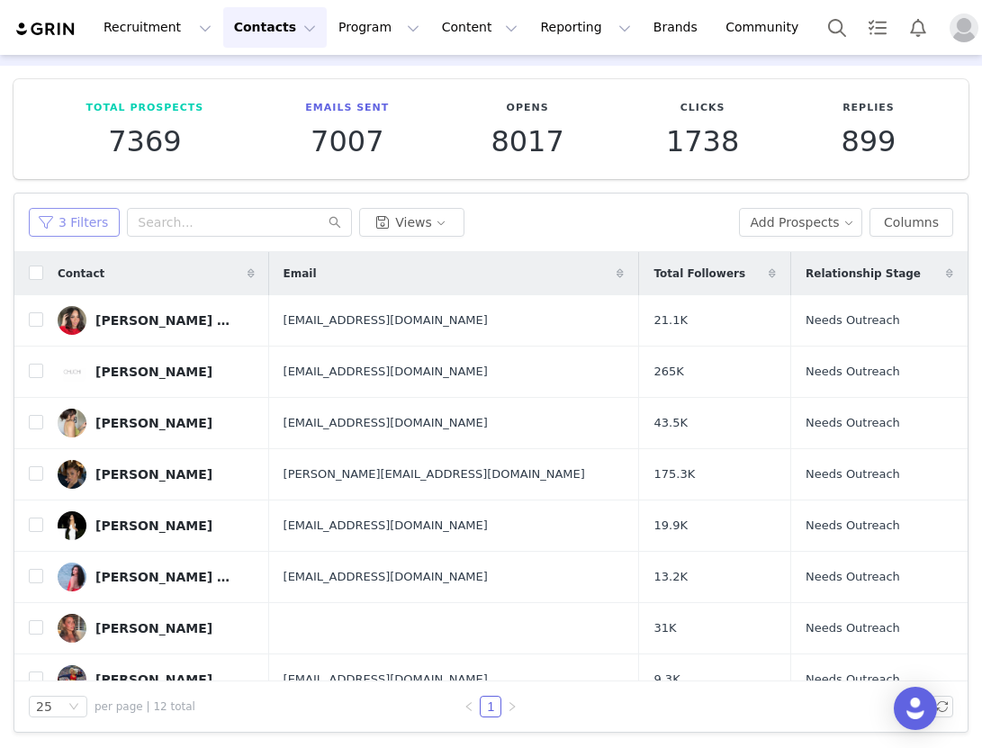
click at [96, 226] on button "3 Filters" at bounding box center [74, 222] width 91 height 29
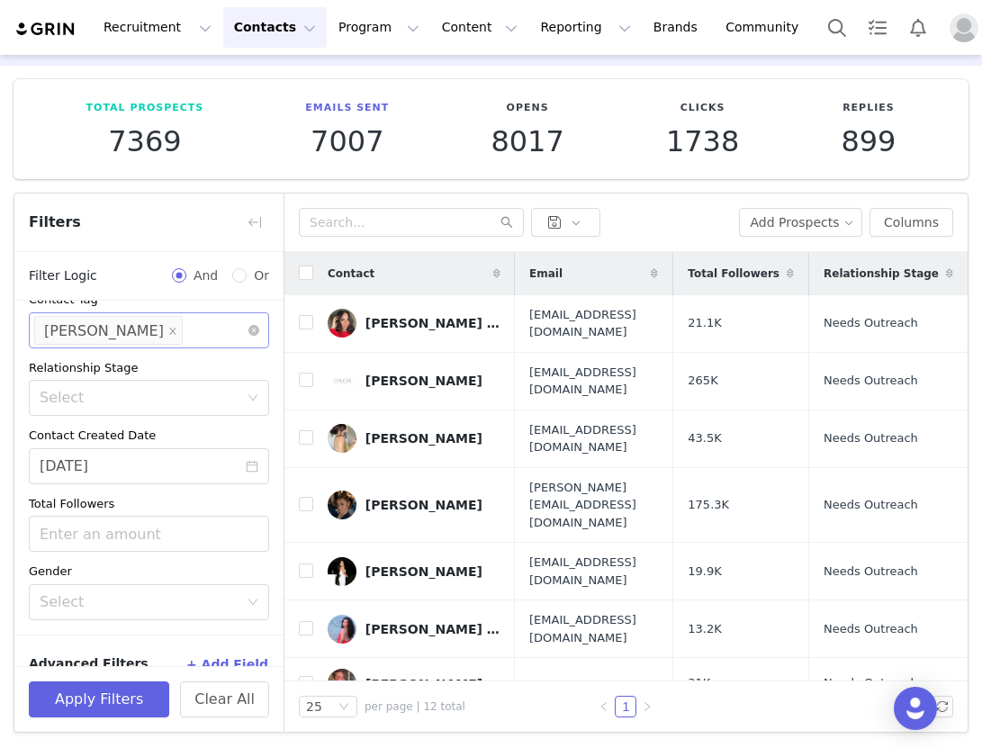
scroll to position [255, 0]
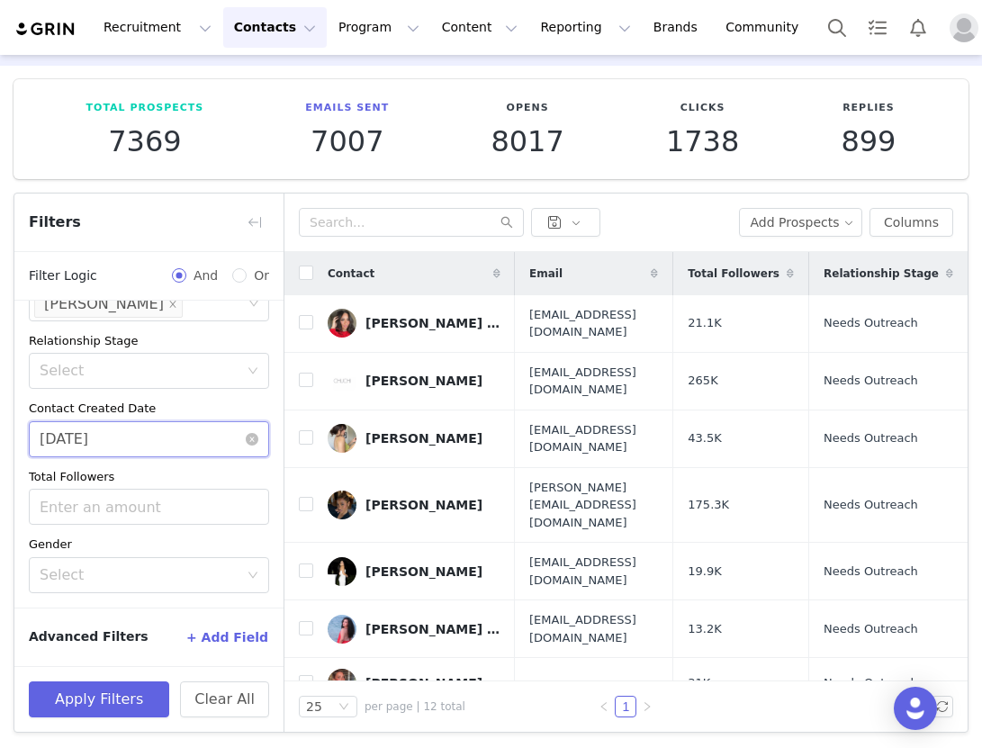
click at [140, 431] on input "[DATE]" at bounding box center [149, 439] width 240 height 36
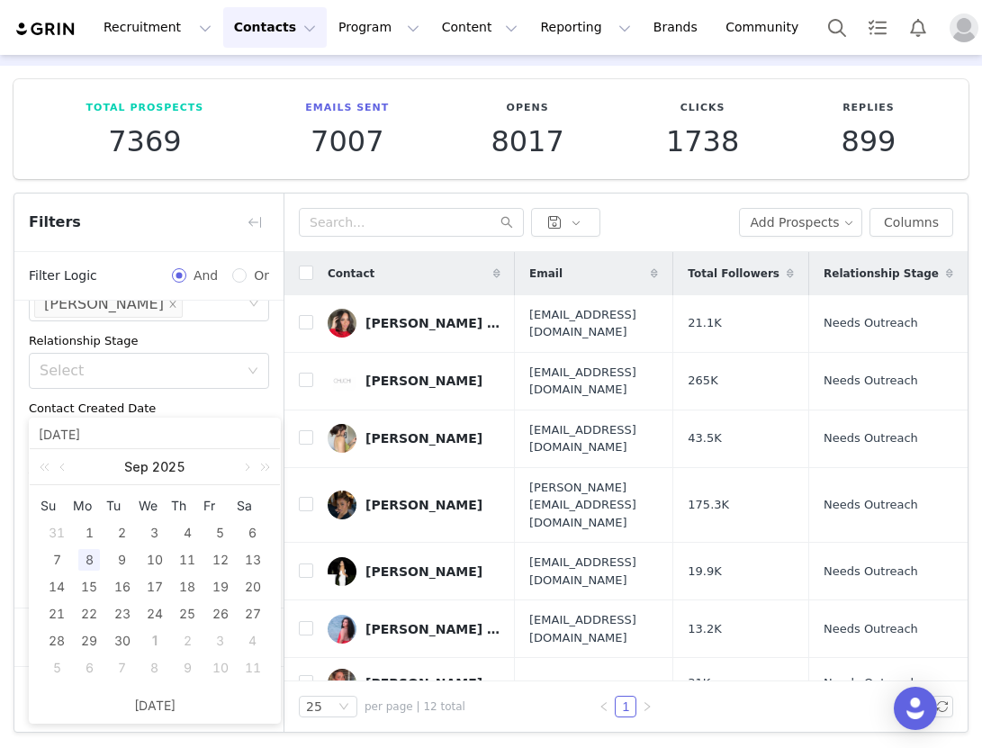
click at [140, 431] on input "[DATE]" at bounding box center [155, 434] width 232 height 20
click at [243, 470] on link at bounding box center [246, 467] width 16 height 36
click at [157, 536] on div "1" at bounding box center [155, 533] width 22 height 22
type input "[DATE]"
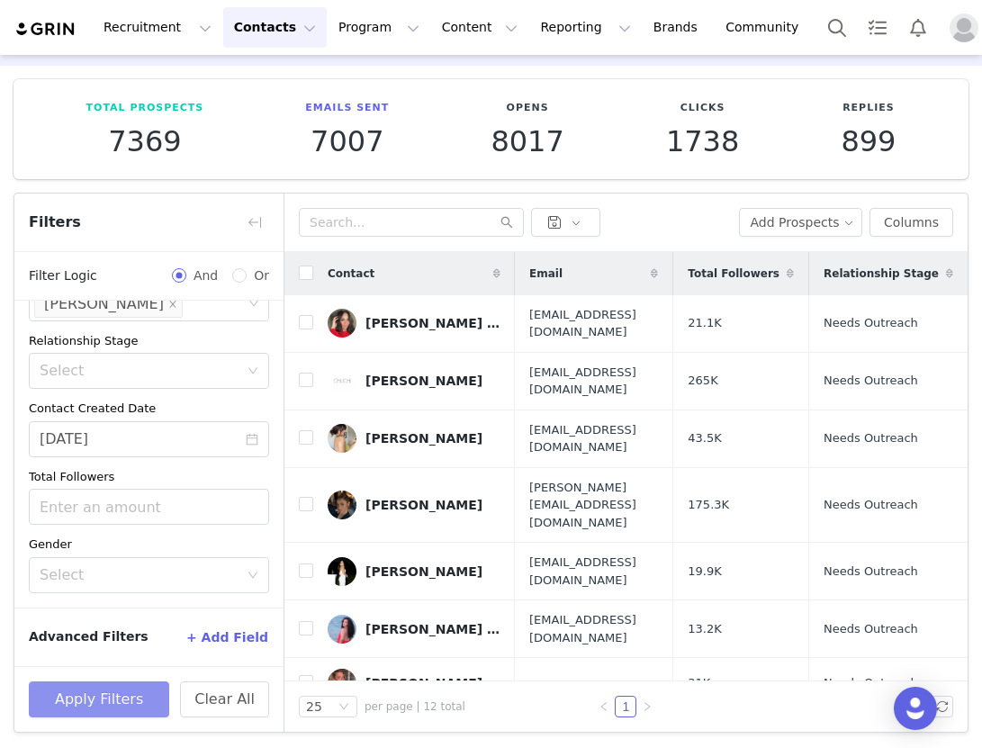
click at [120, 697] on button "Apply Filters" at bounding box center [99, 700] width 140 height 36
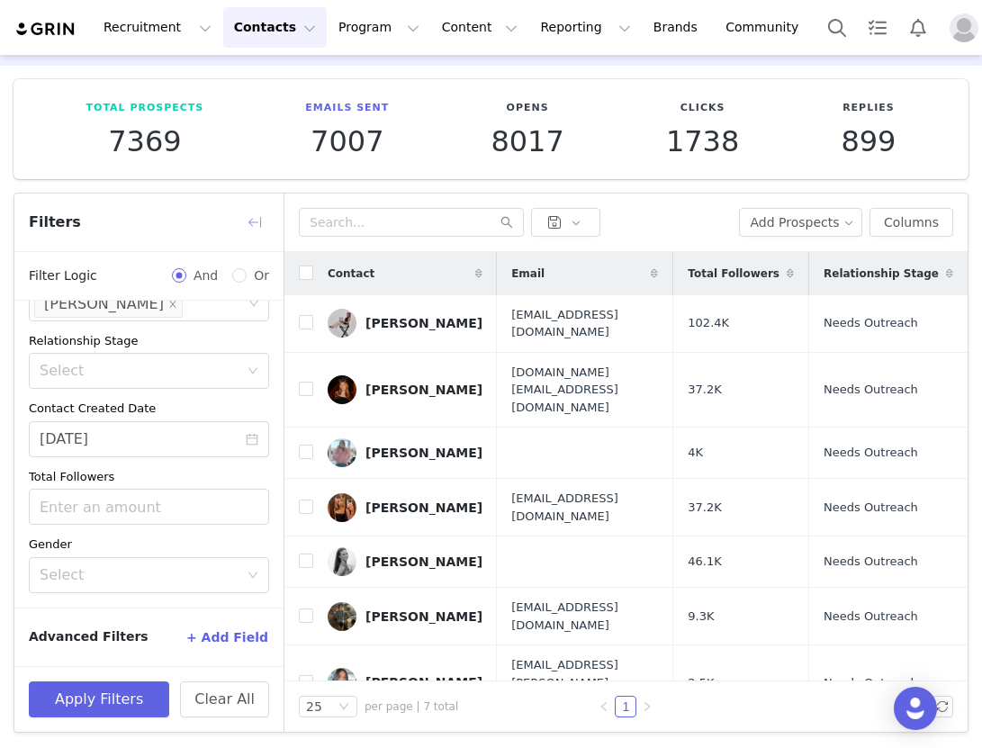
click at [250, 221] on button "button" at bounding box center [254, 222] width 29 height 29
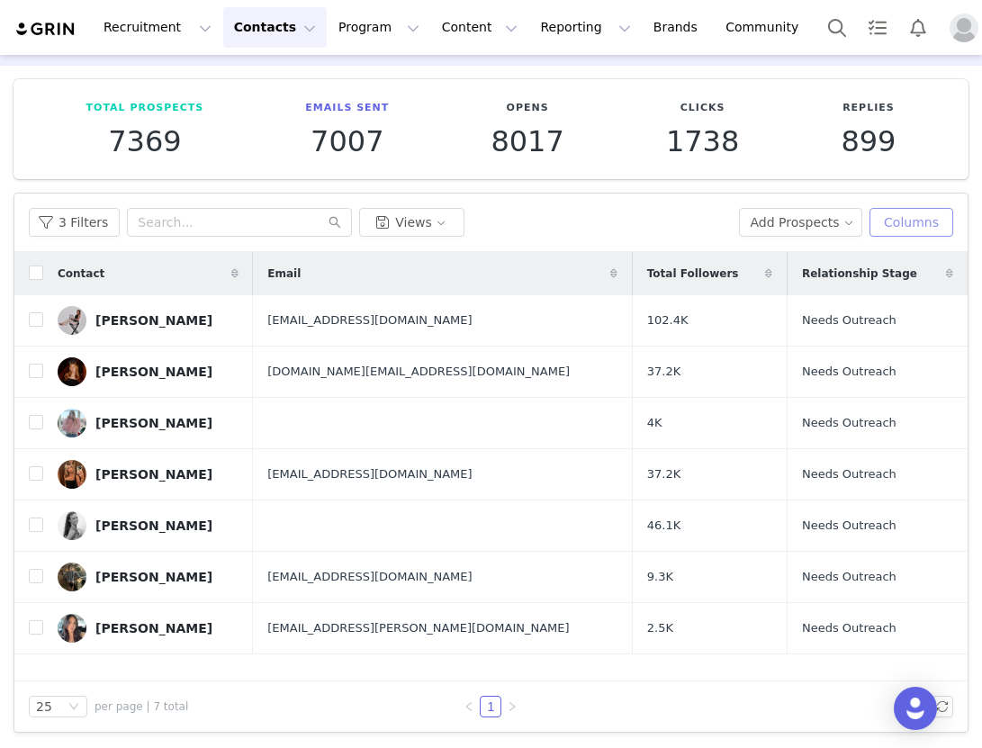
click at [903, 222] on button "Columns" at bounding box center [912, 222] width 84 height 29
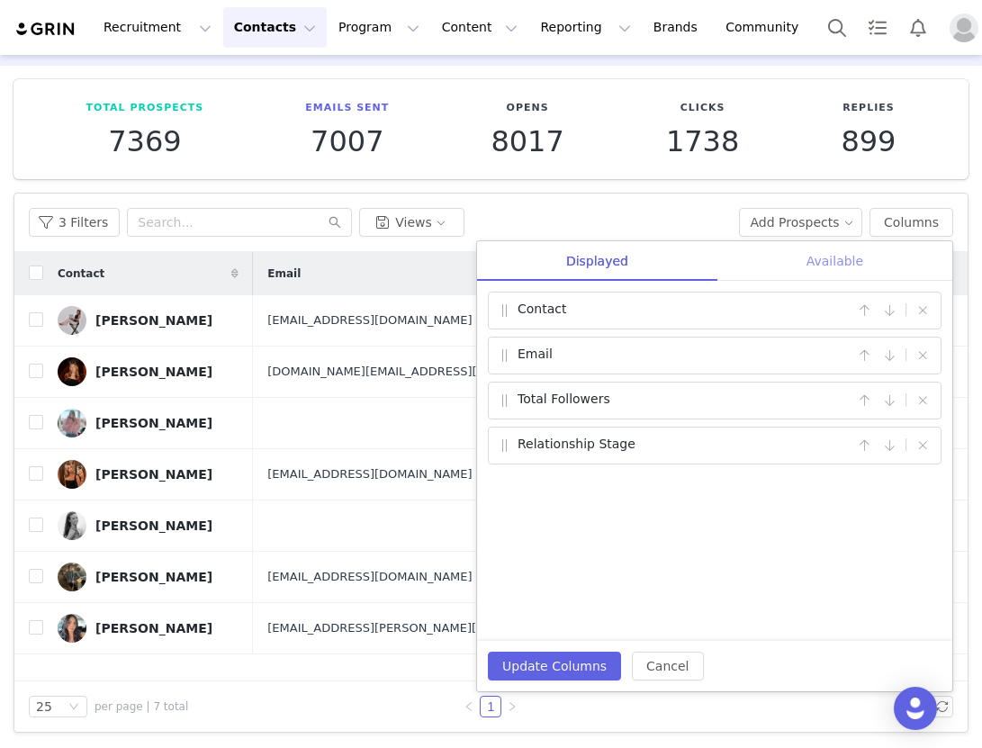
click at [813, 262] on div "Available" at bounding box center [835, 261] width 235 height 41
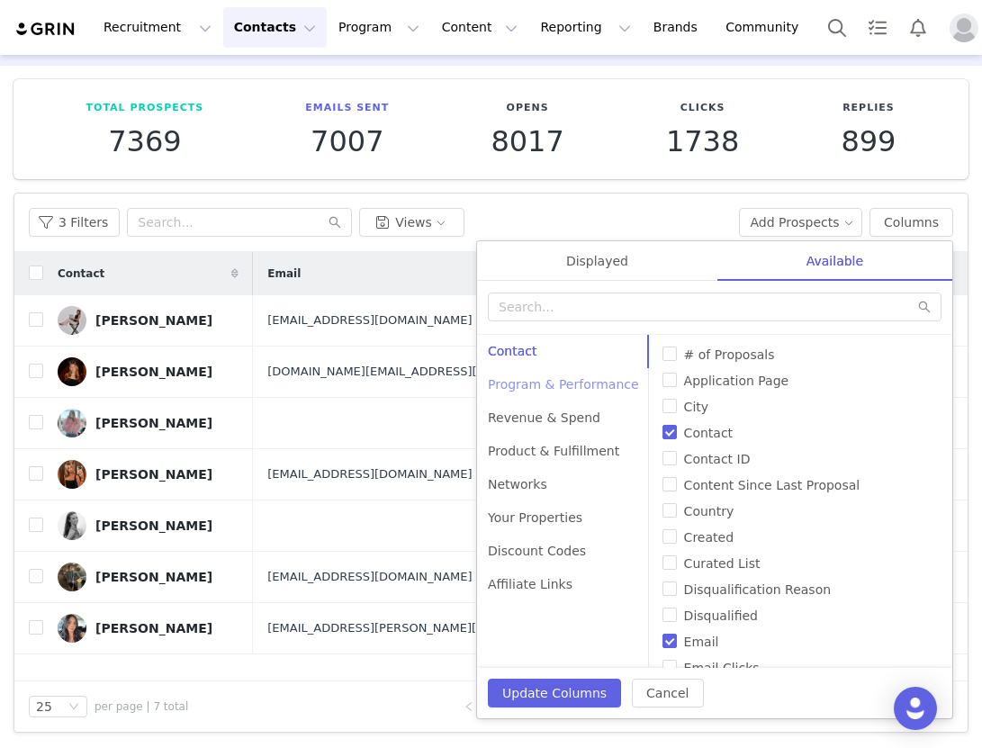
click at [560, 388] on div "Program & Performance" at bounding box center [563, 384] width 173 height 33
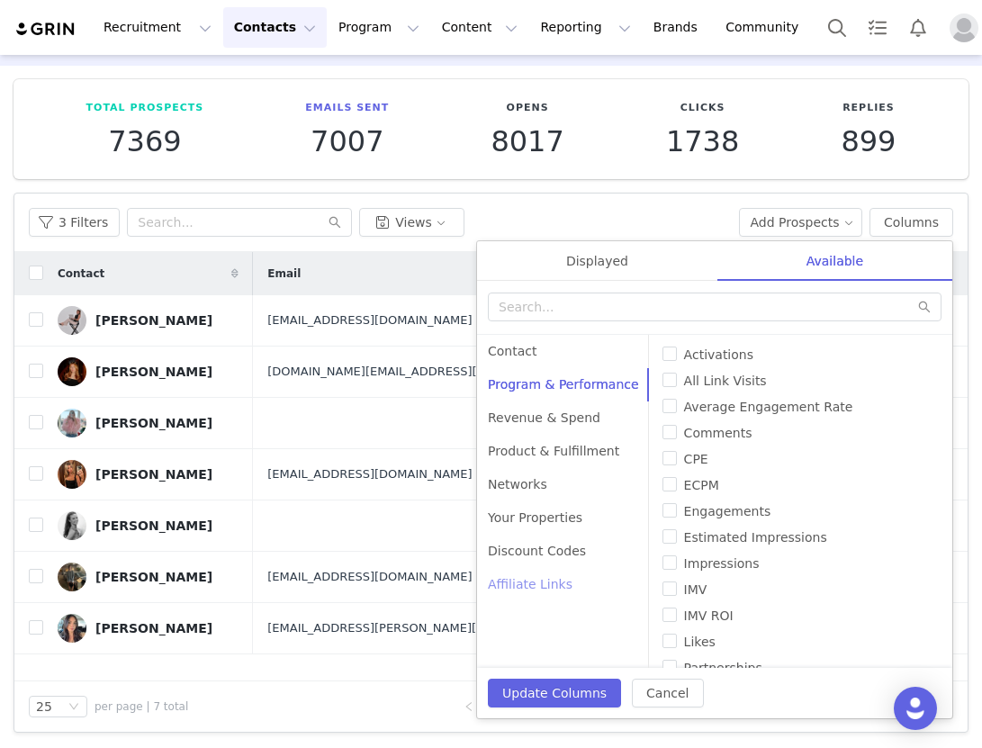
click at [520, 578] on div "Affiliate Links" at bounding box center [563, 584] width 173 height 33
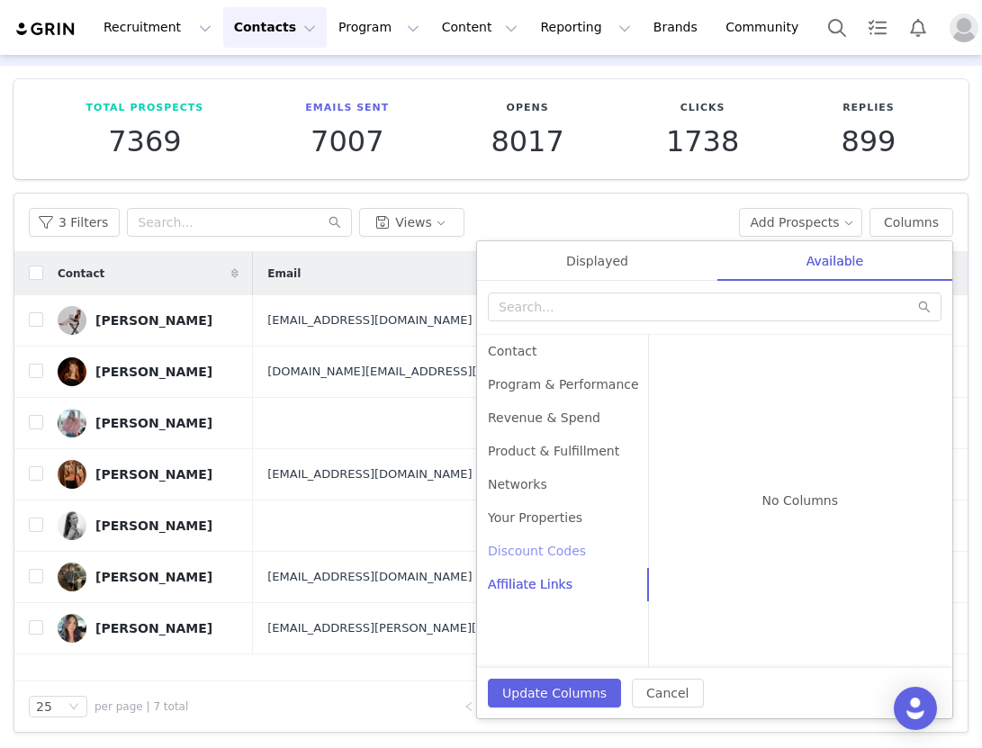
click at [527, 556] on div "Discount Codes" at bounding box center [563, 551] width 173 height 33
click at [538, 511] on div "Your Properties" at bounding box center [563, 518] width 173 height 33
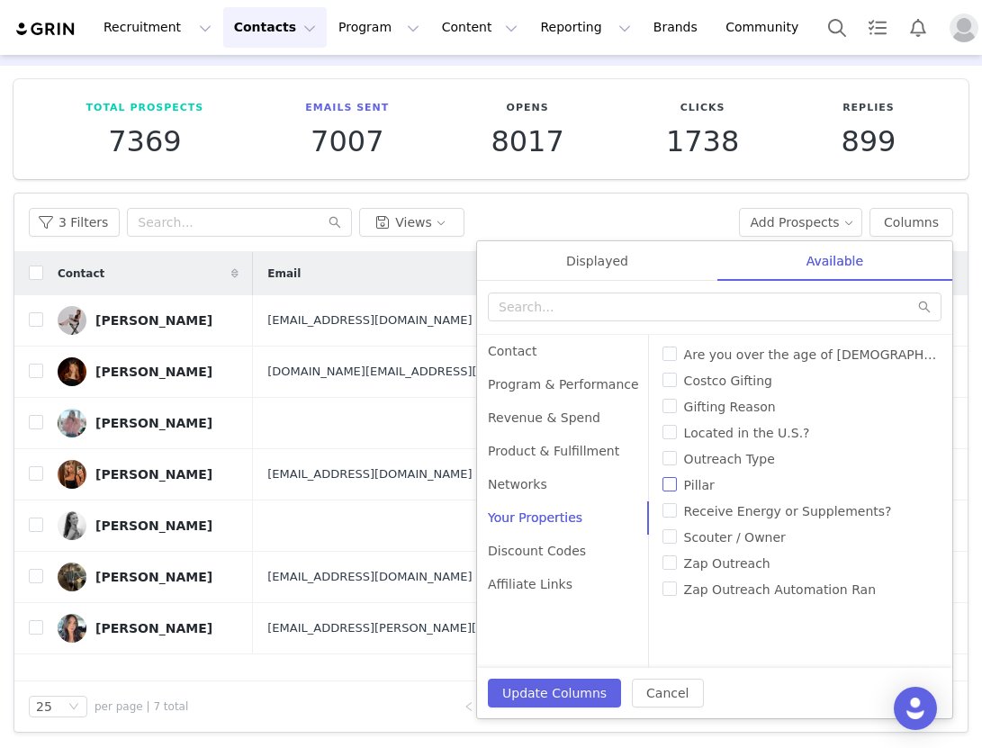
click at [663, 486] on input "Pillar" at bounding box center [670, 484] width 14 height 14
click at [582, 696] on button "Update Columns" at bounding box center [554, 693] width 133 height 29
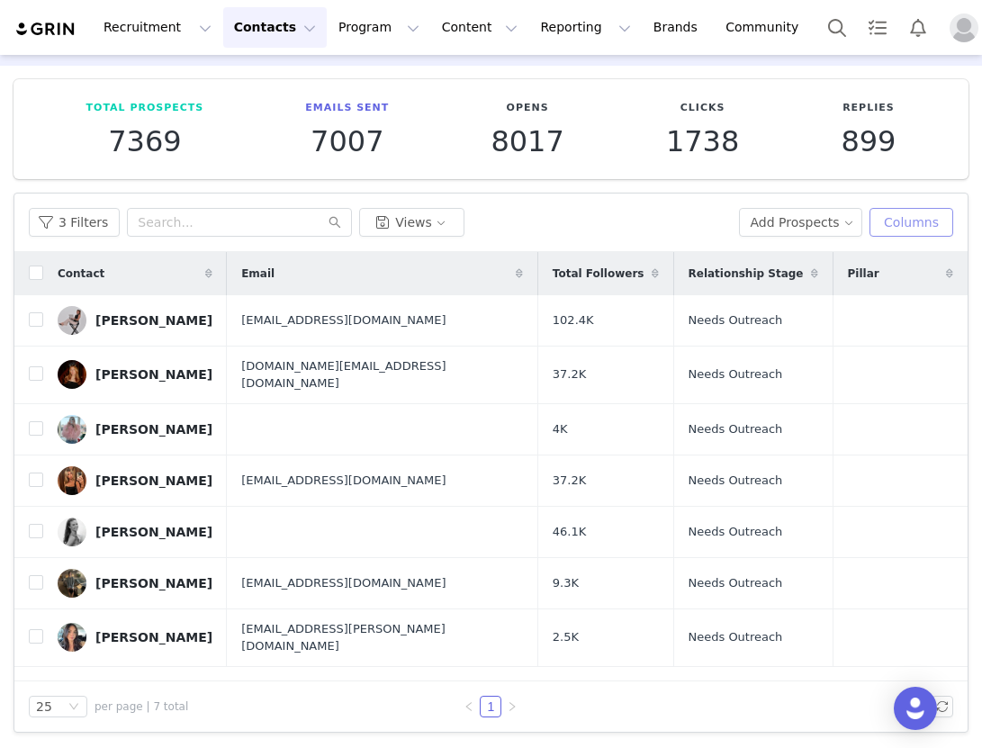
click at [905, 221] on button "Columns" at bounding box center [912, 222] width 84 height 29
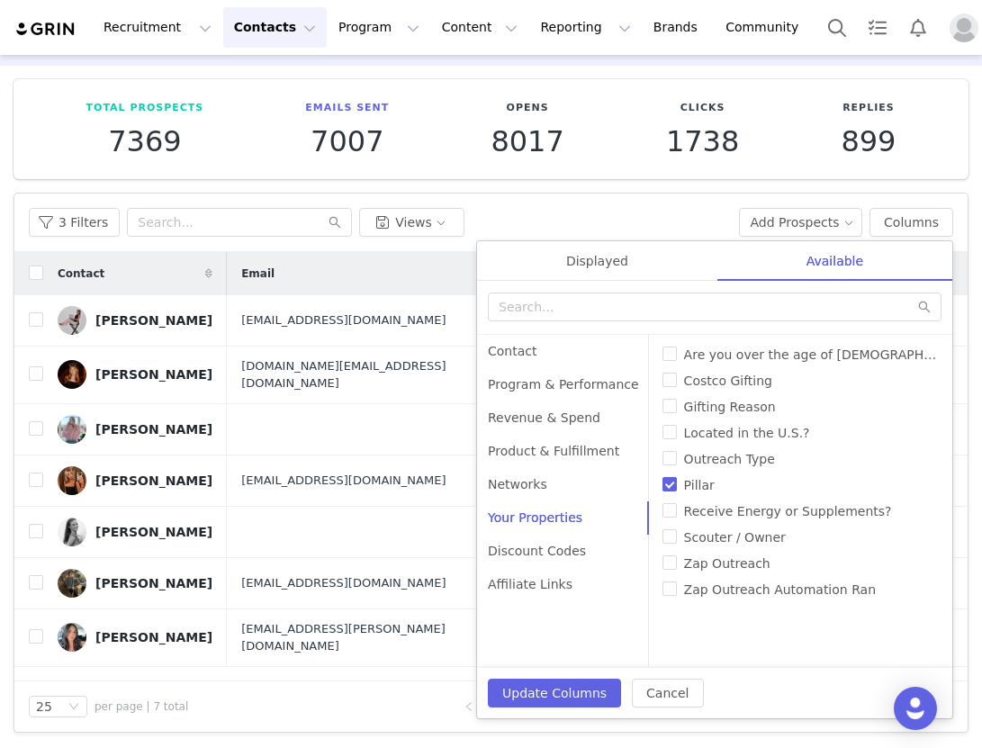
click at [663, 479] on input "Pillar" at bounding box center [670, 484] width 14 height 14
checkbox input "false"
click at [663, 411] on input "Gifting Reason" at bounding box center [670, 406] width 14 height 14
checkbox input "true"
click at [578, 683] on button "Update Columns" at bounding box center [554, 693] width 133 height 29
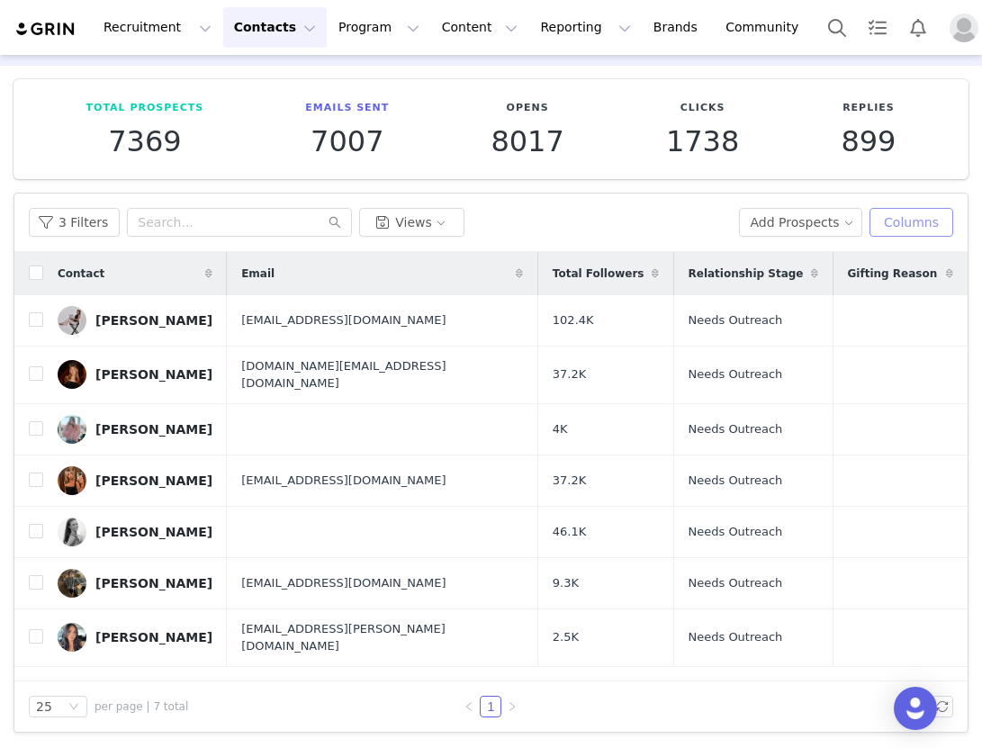
click at [898, 218] on button "Columns" at bounding box center [912, 222] width 84 height 29
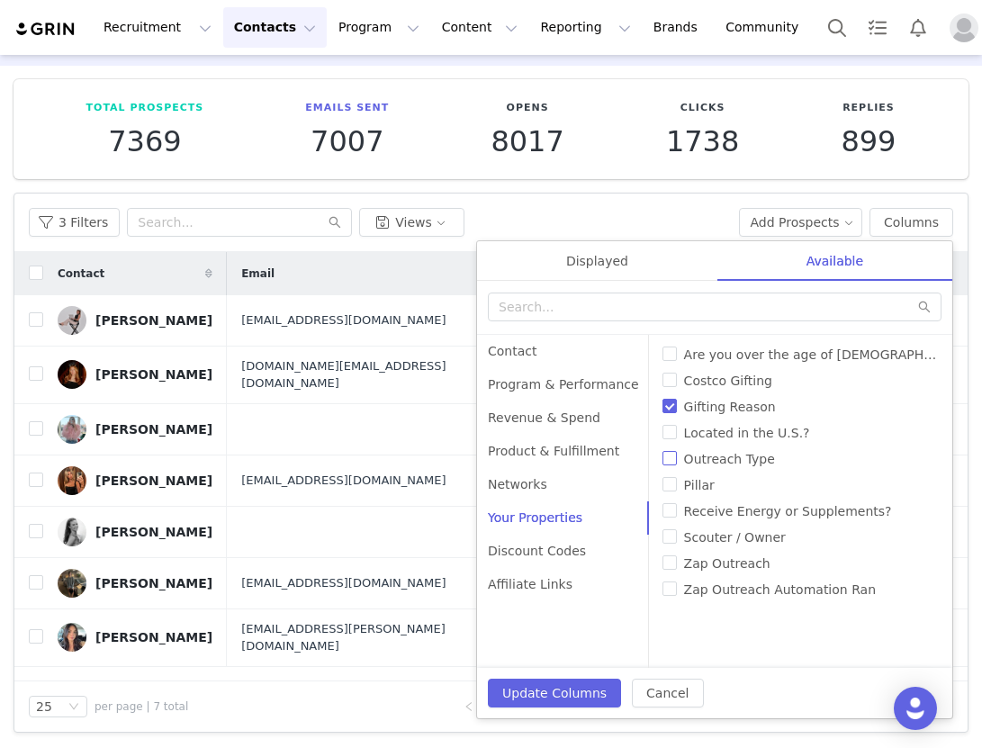
click at [663, 460] on input "Outreach Type" at bounding box center [670, 458] width 14 height 14
checkbox input "true"
click at [663, 484] on input "Pillar" at bounding box center [670, 484] width 14 height 14
checkbox input "true"
click at [663, 565] on input "Zap Outreach" at bounding box center [670, 563] width 14 height 14
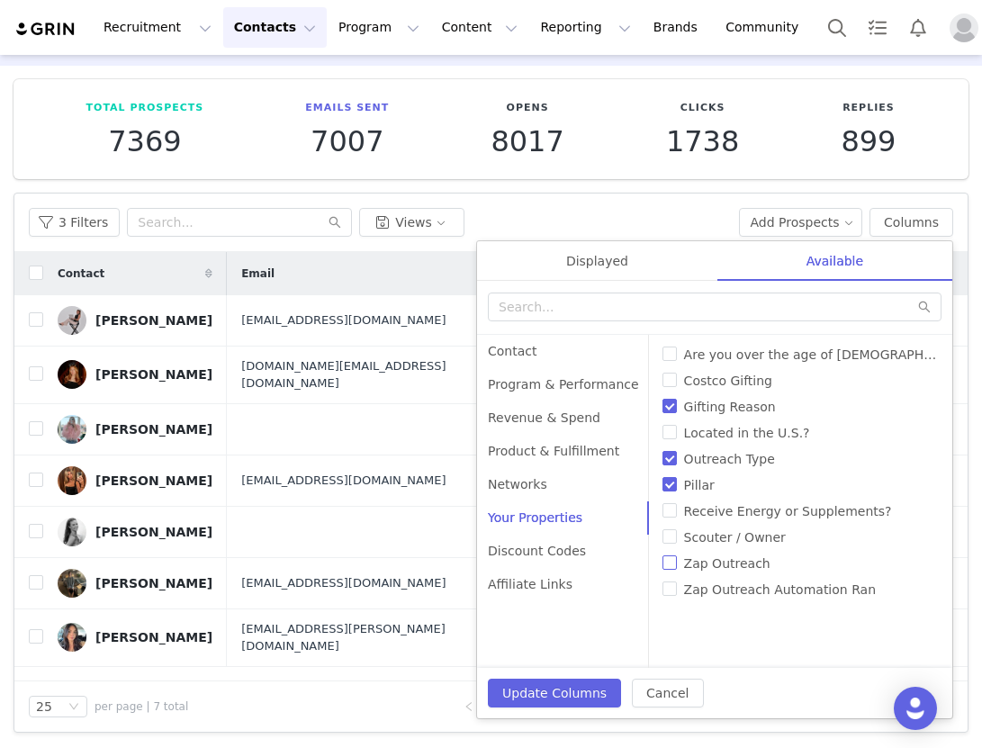
checkbox input "true"
click at [570, 490] on div "Networks" at bounding box center [563, 484] width 173 height 33
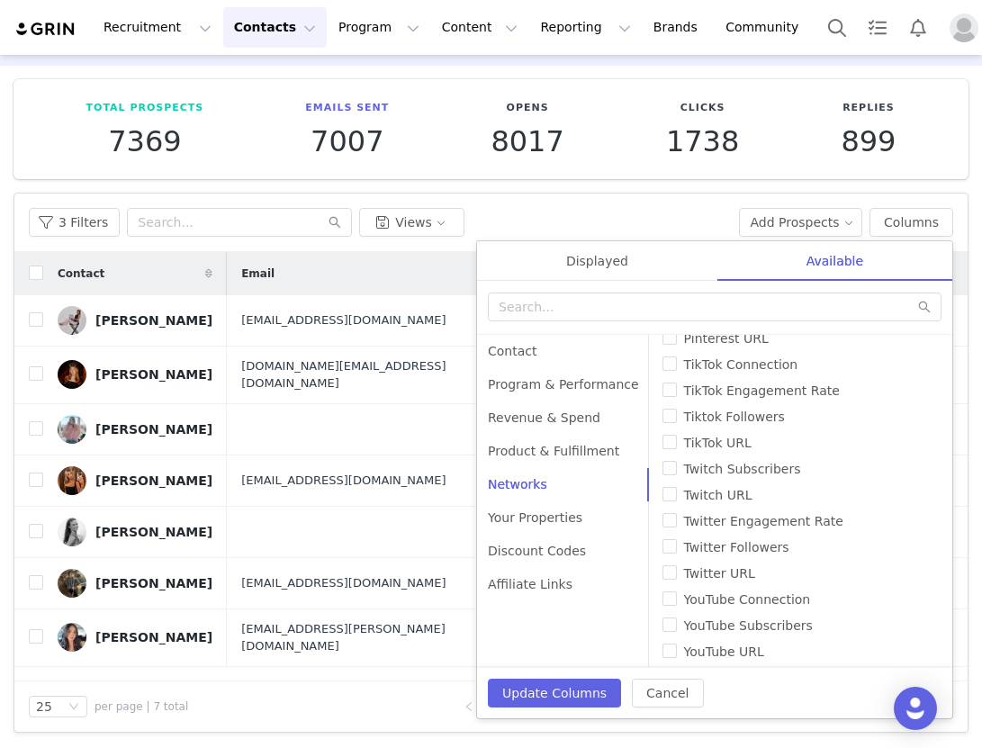
scroll to position [412, 0]
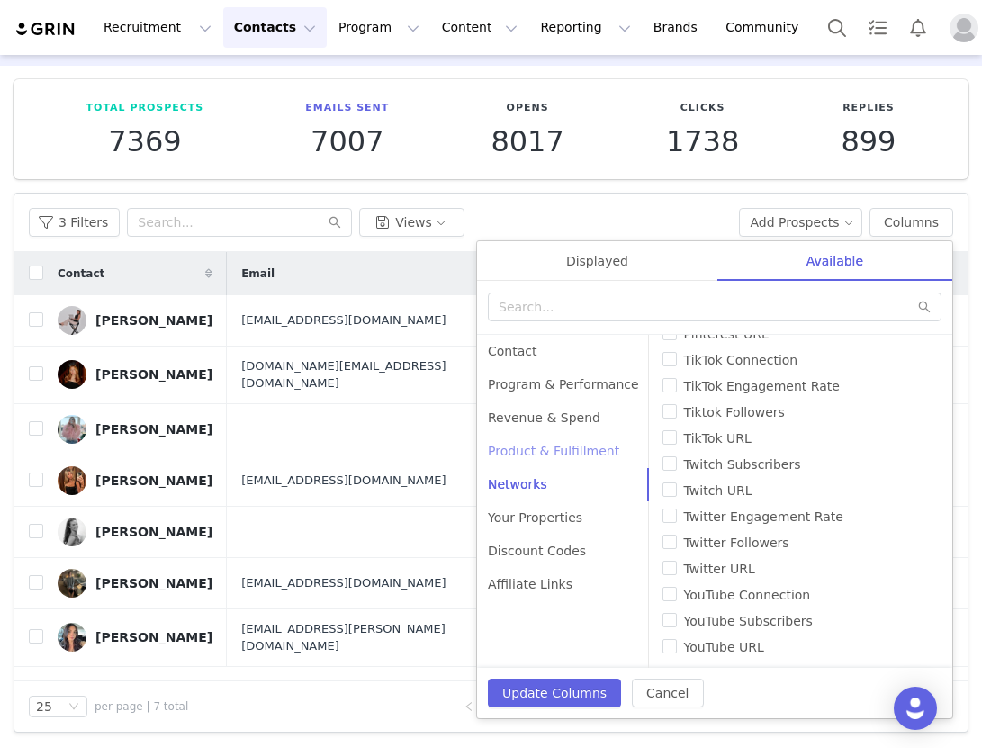
click at [580, 450] on div "Product & Fulfillment" at bounding box center [563, 451] width 173 height 33
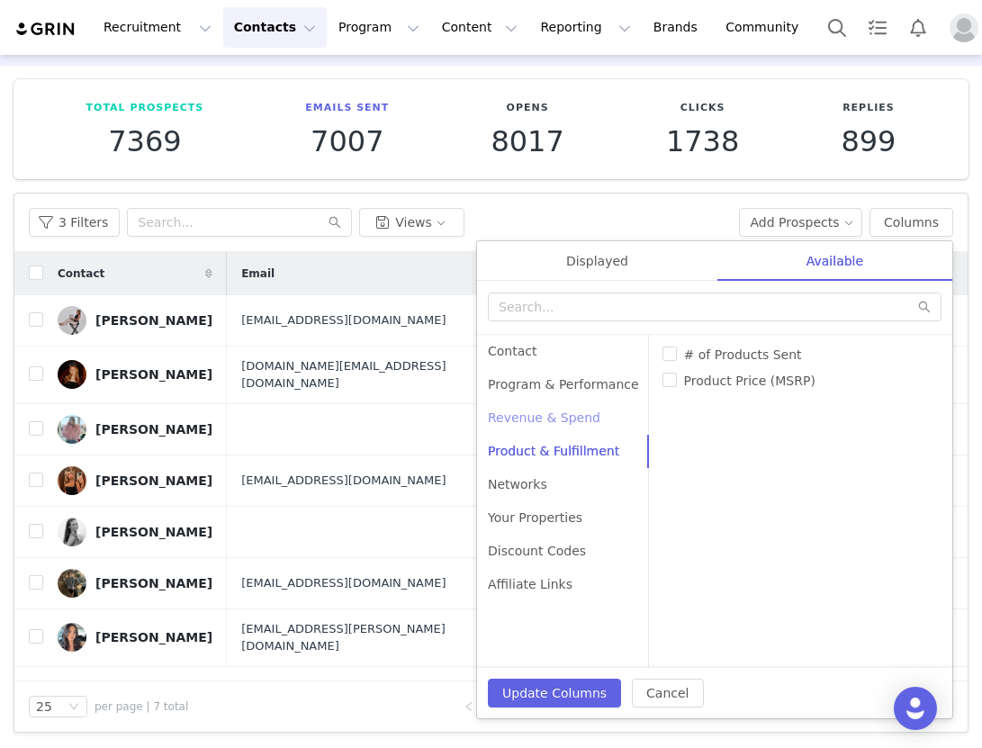
click at [574, 426] on div "Revenue & Spend" at bounding box center [563, 418] width 173 height 33
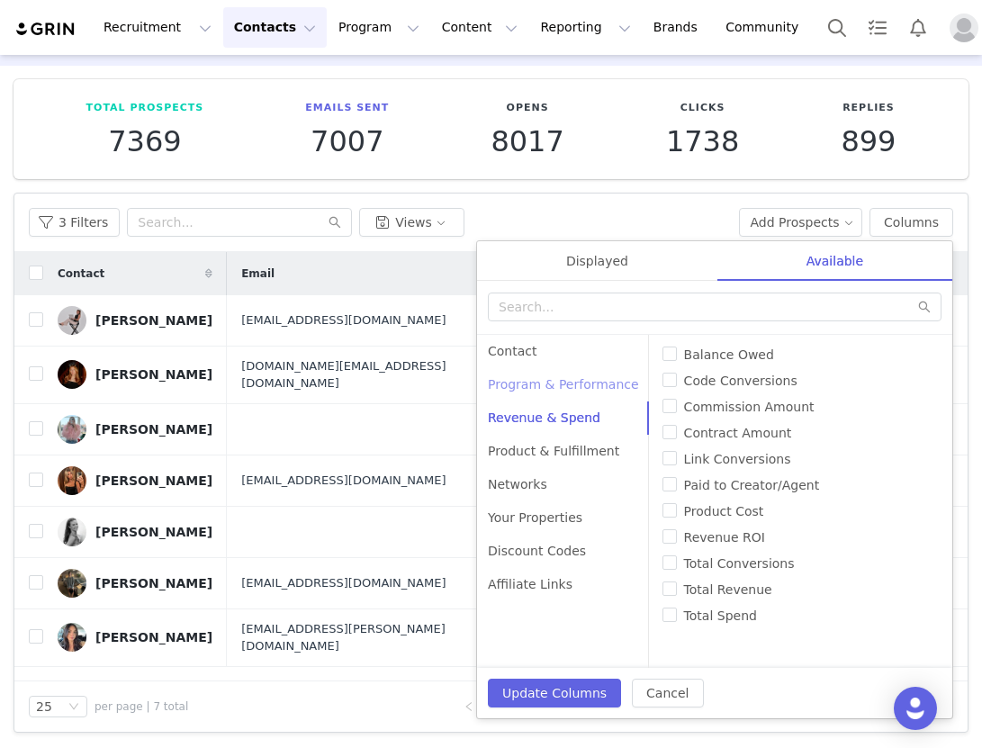
click at [571, 383] on div "Program & Performance" at bounding box center [563, 384] width 173 height 33
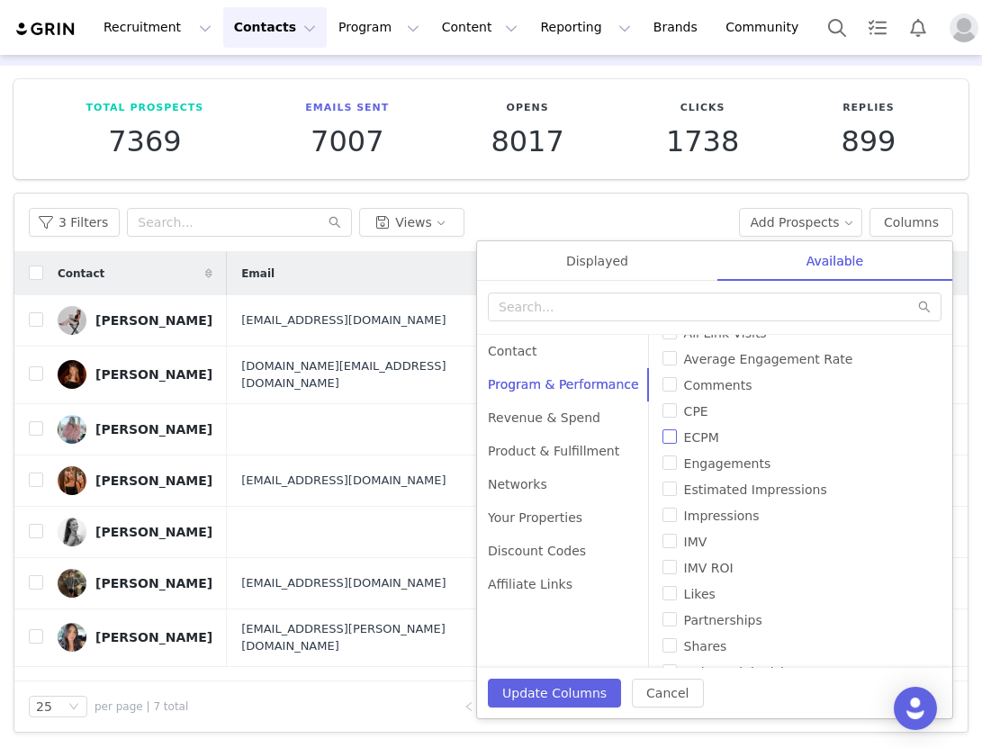
scroll to position [0, 0]
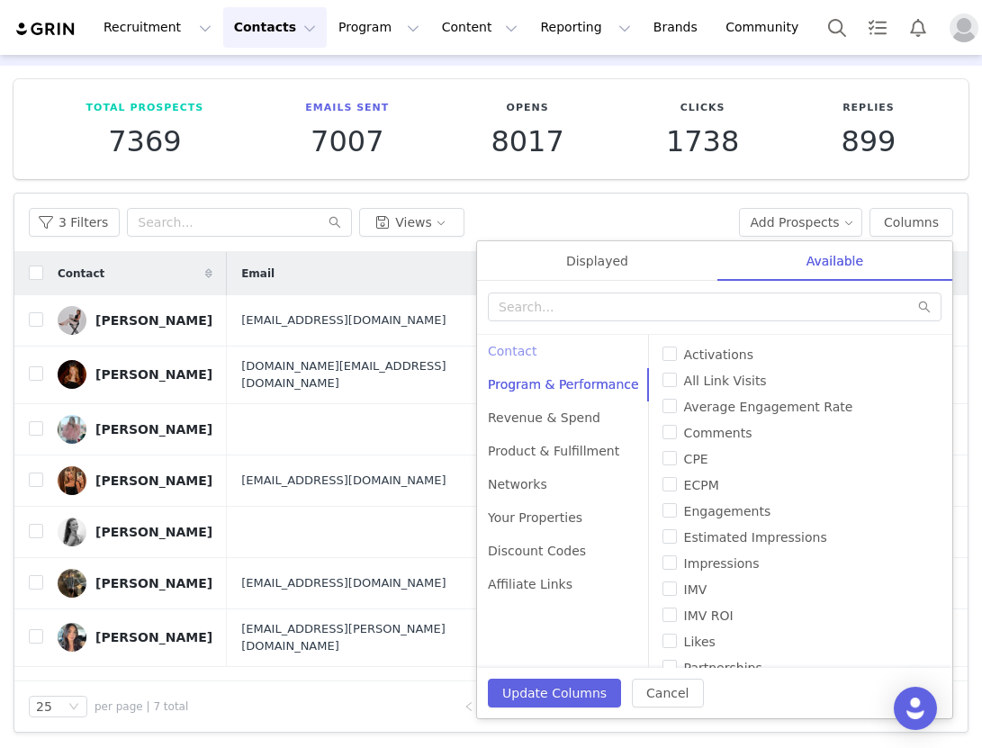
click at [595, 349] on div "Contact" at bounding box center [563, 351] width 173 height 33
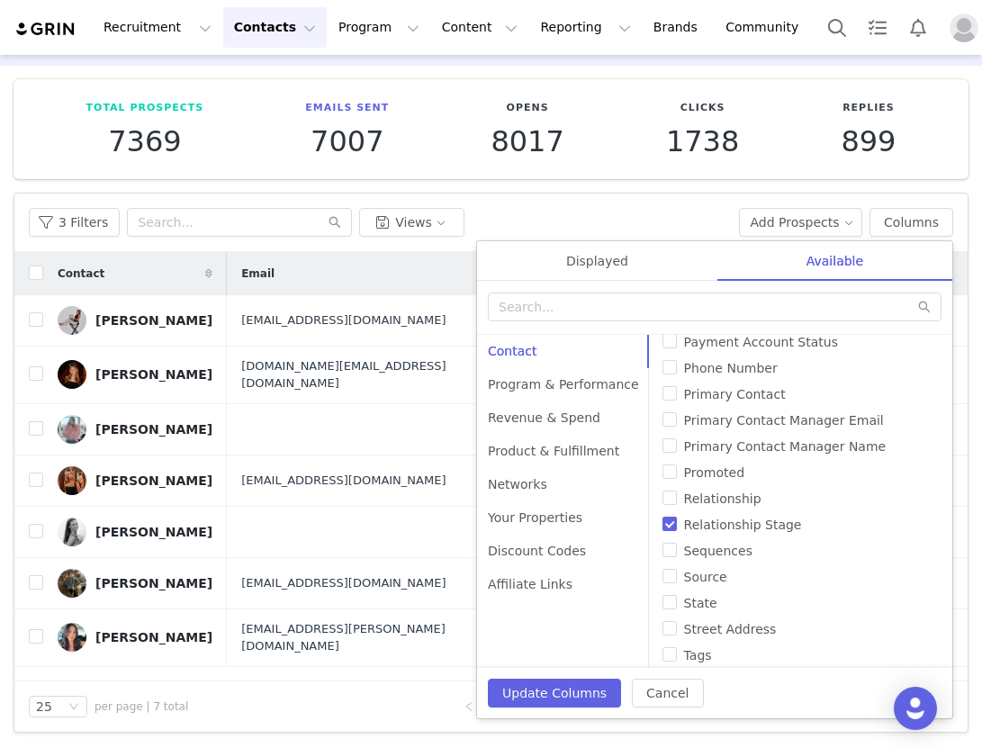
scroll to position [804, 0]
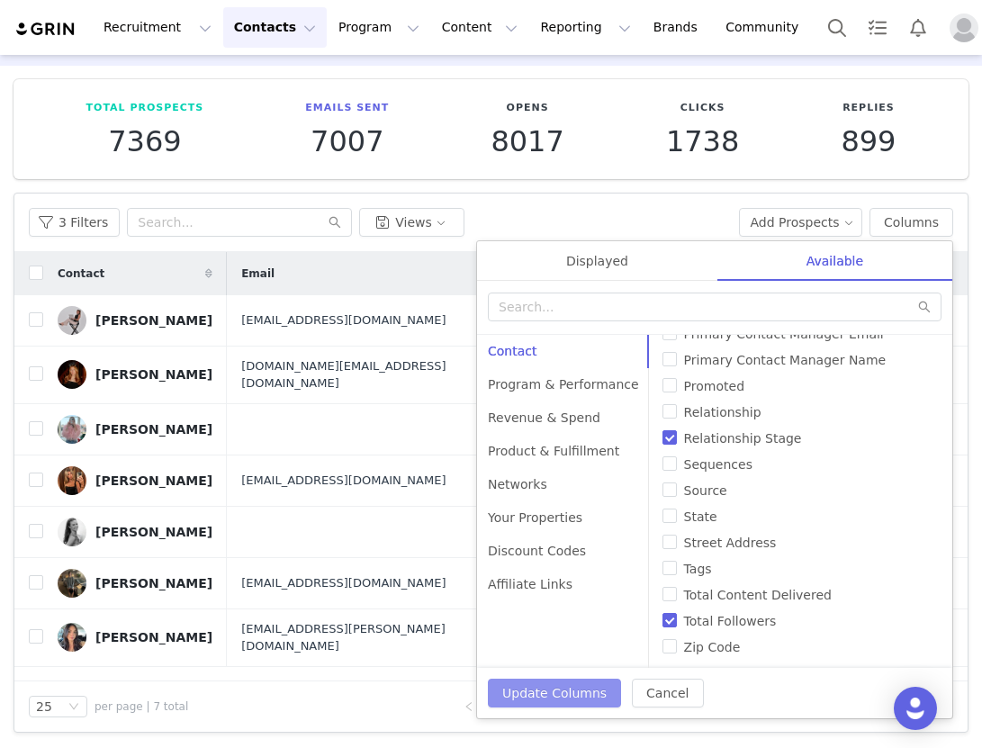
click at [572, 693] on button "Update Columns" at bounding box center [554, 693] width 133 height 29
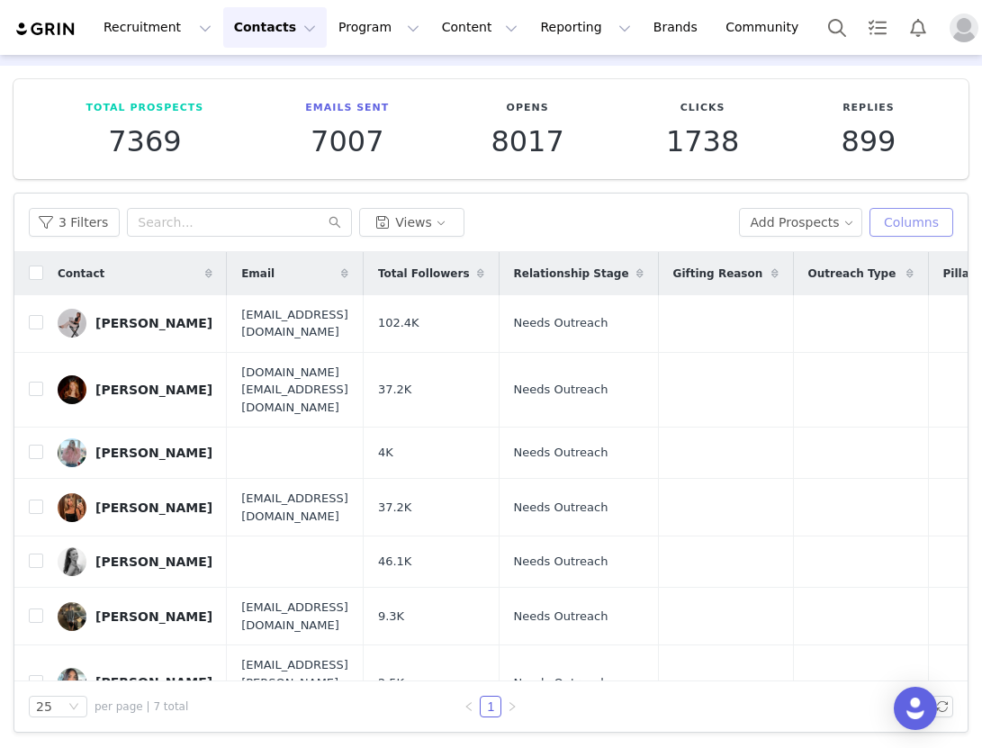
click at [911, 228] on button "Columns" at bounding box center [912, 222] width 84 height 29
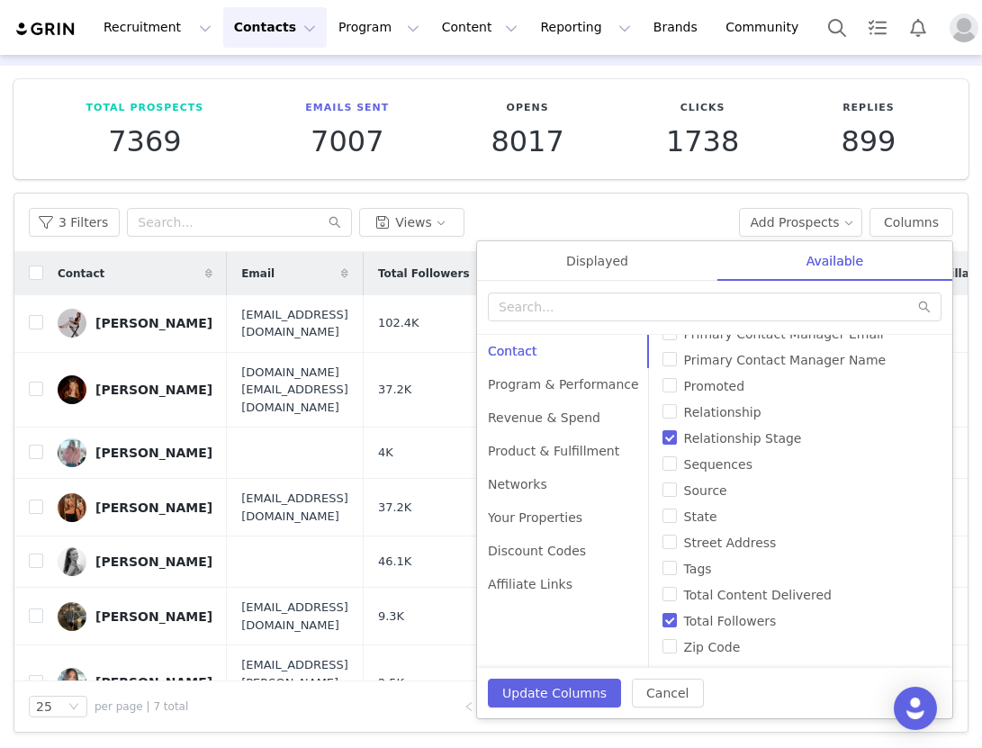
click at [706, 213] on div "3 Filters Views" at bounding box center [377, 222] width 696 height 29
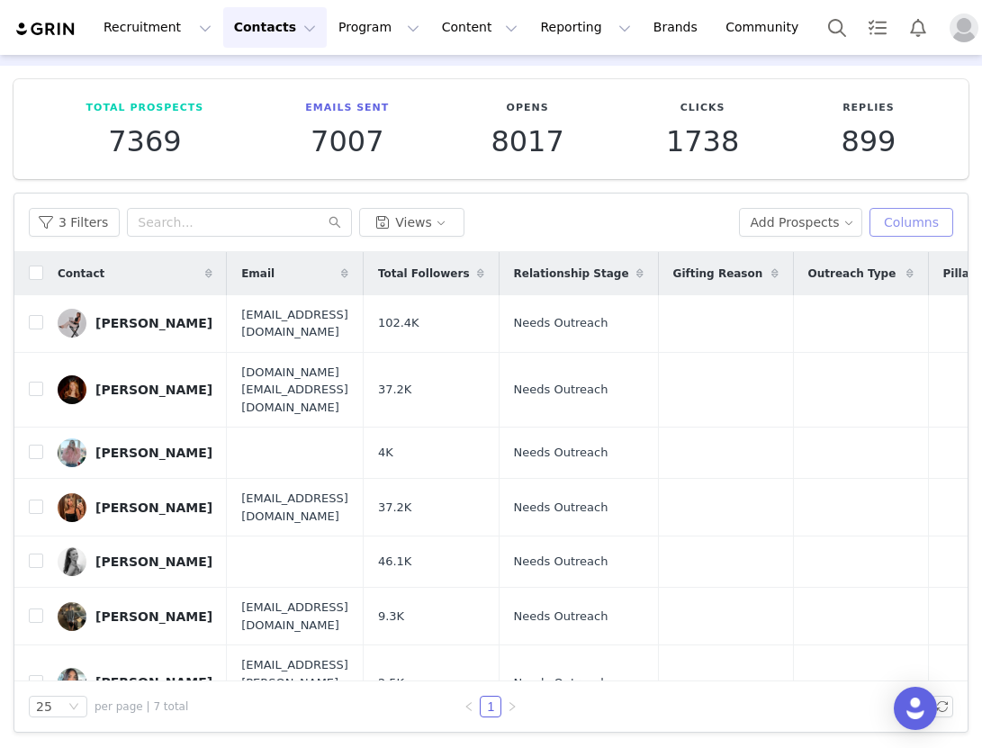
click at [887, 223] on button "Columns" at bounding box center [912, 222] width 84 height 29
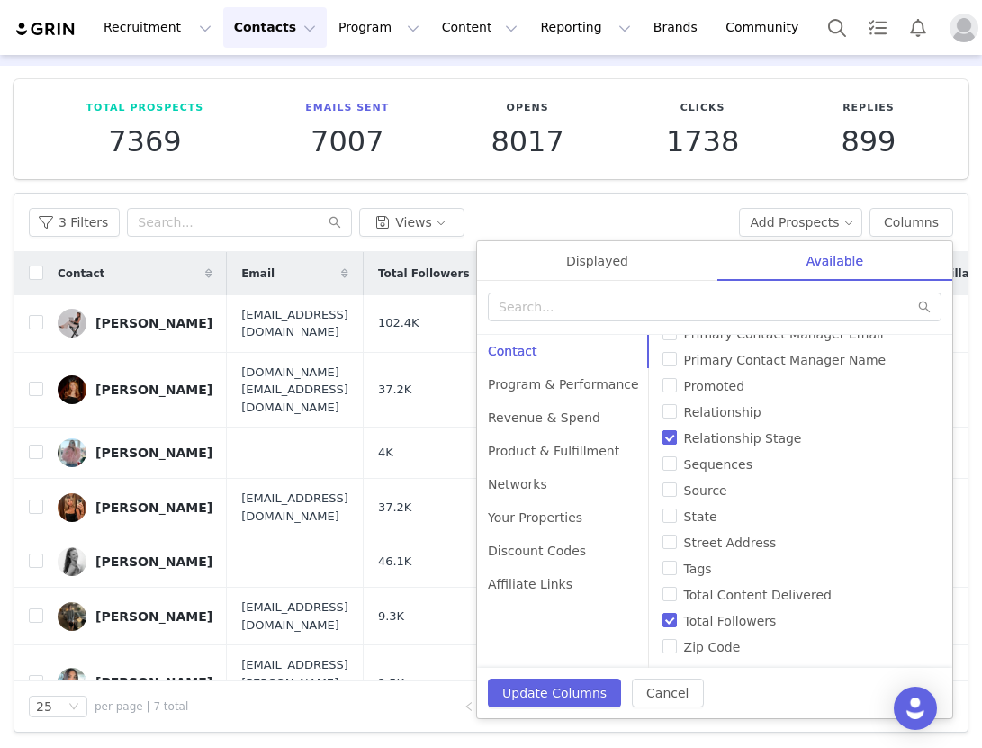
click at [663, 434] on input "Relationship Stage" at bounding box center [670, 437] width 14 height 14
click at [663, 440] on input "Relationship Stage" at bounding box center [670, 437] width 14 height 14
checkbox input "true"
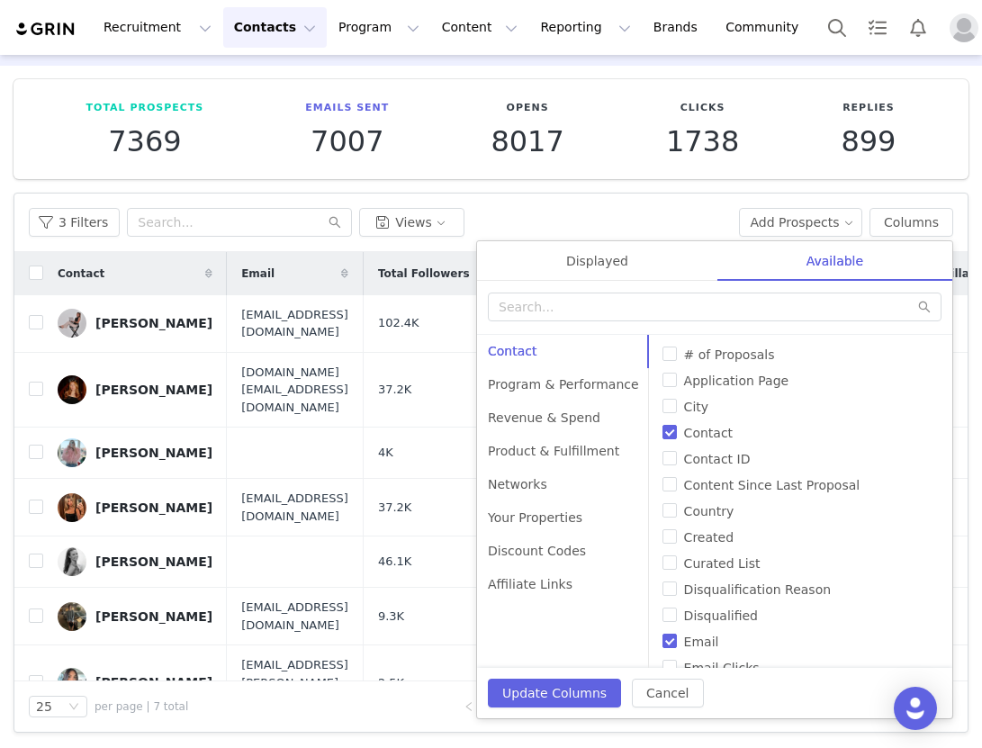
scroll to position [50, 0]
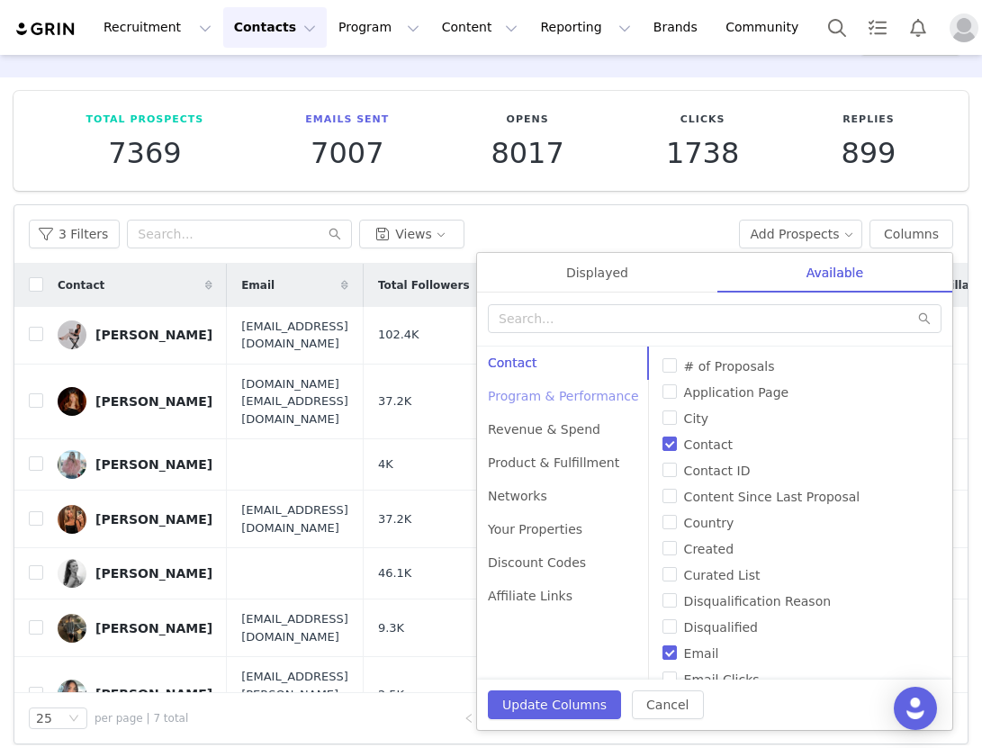
click at [605, 396] on div "Program & Performance" at bounding box center [563, 396] width 173 height 33
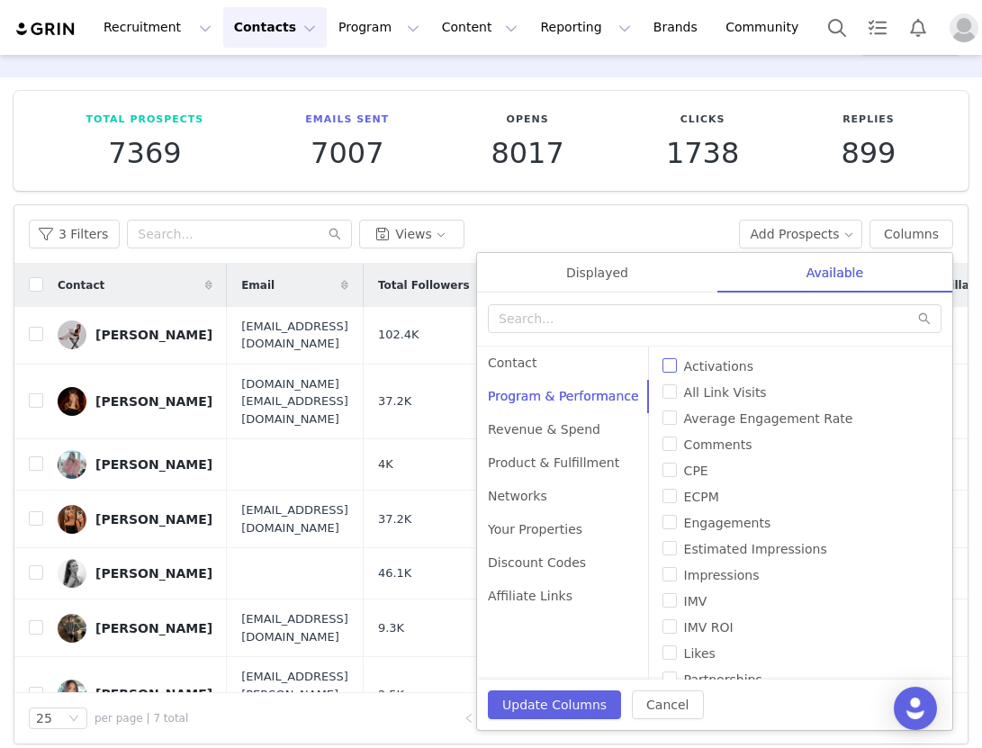
click at [663, 366] on input "Activations" at bounding box center [670, 365] width 14 height 14
checkbox input "true"
click at [565, 702] on button "Update Columns" at bounding box center [554, 705] width 133 height 29
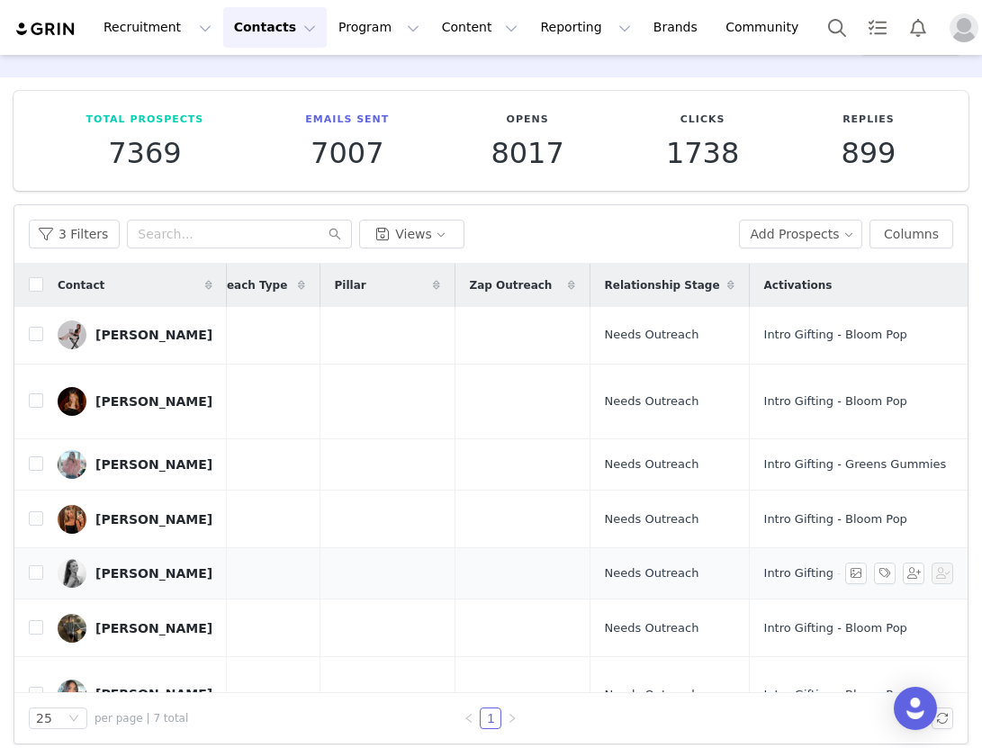
scroll to position [61, 0]
